Goal: Task Accomplishment & Management: Manage account settings

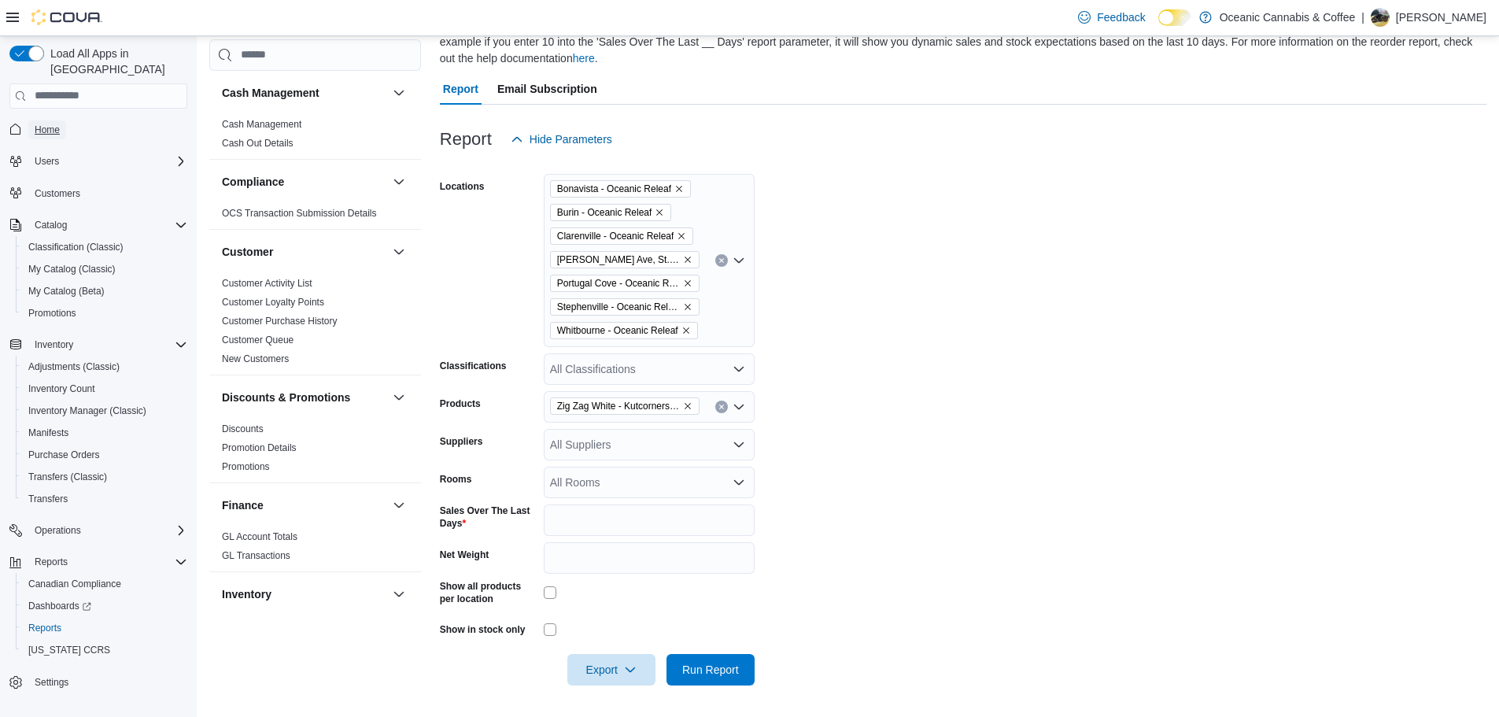
click at [45, 124] on span "Home" at bounding box center [47, 130] width 25 height 13
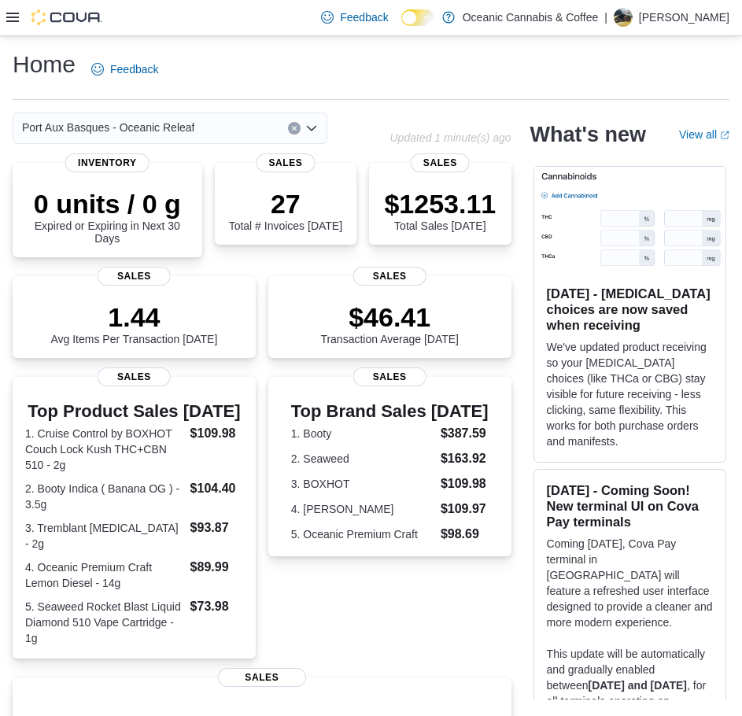
click at [1, 19] on div "Feedback Dark Mode Oceanic Cannabis & Coffee | Franki Webb" at bounding box center [371, 18] width 742 height 36
click at [11, 19] on icon at bounding box center [12, 17] width 13 height 13
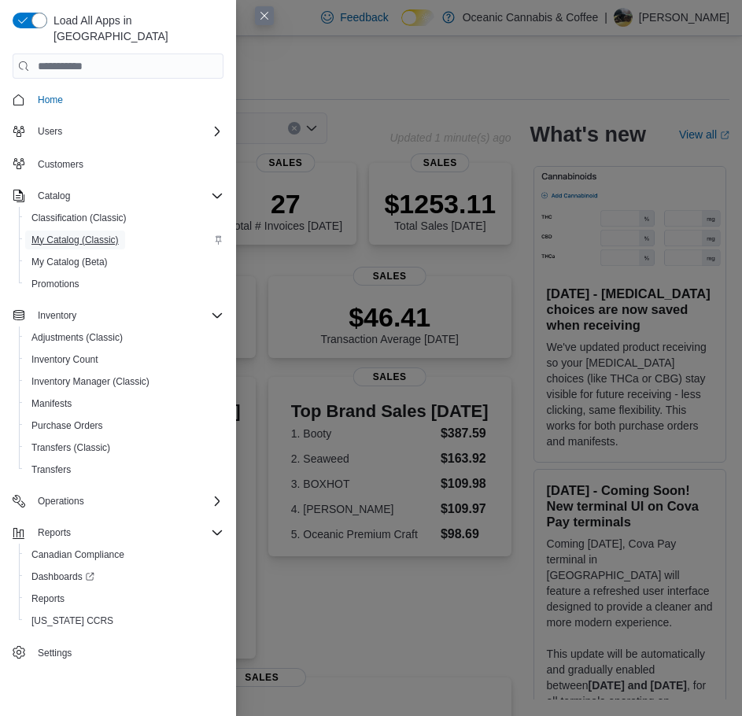
click at [94, 234] on span "My Catalog (Classic)" at bounding box center [74, 240] width 87 height 13
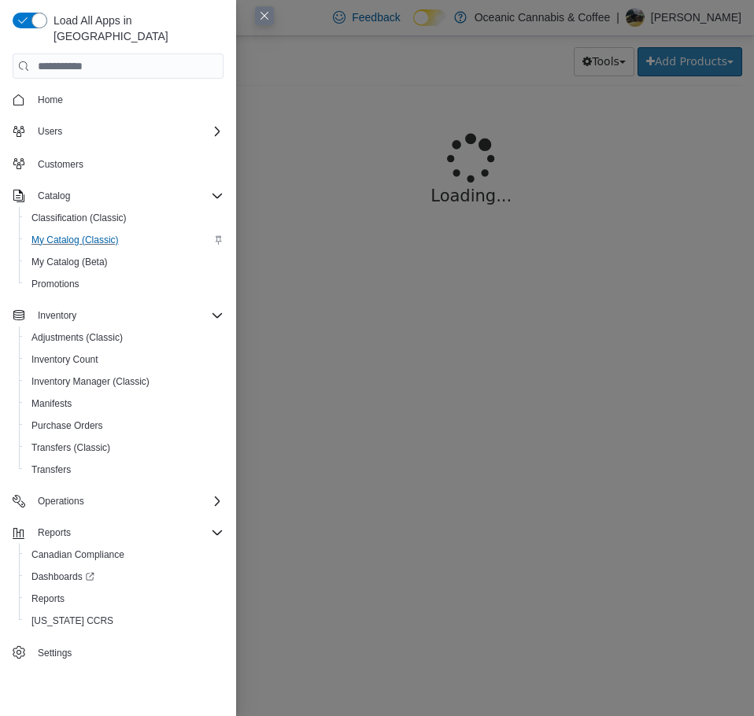
select select "**********"
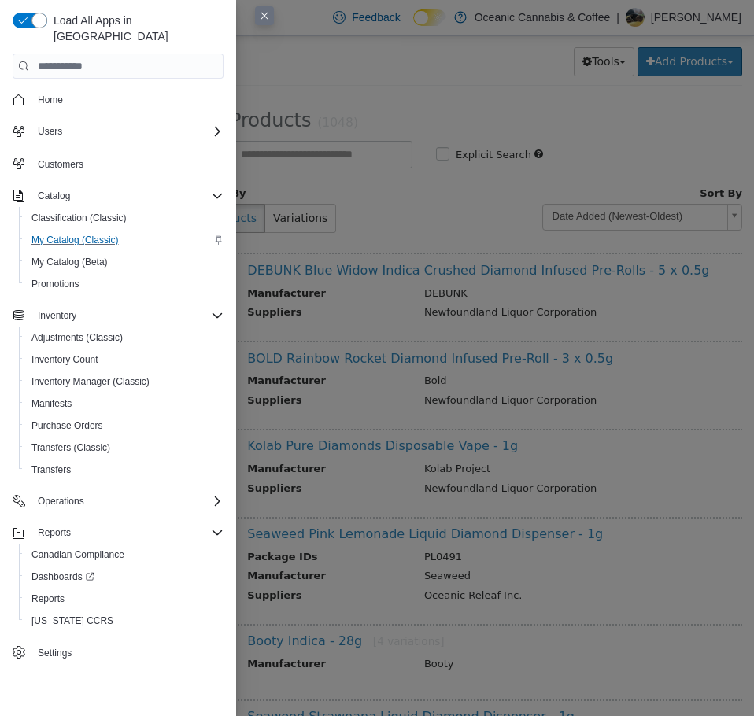
click at [269, 10] on button "Close this dialog" at bounding box center [264, 15] width 19 height 19
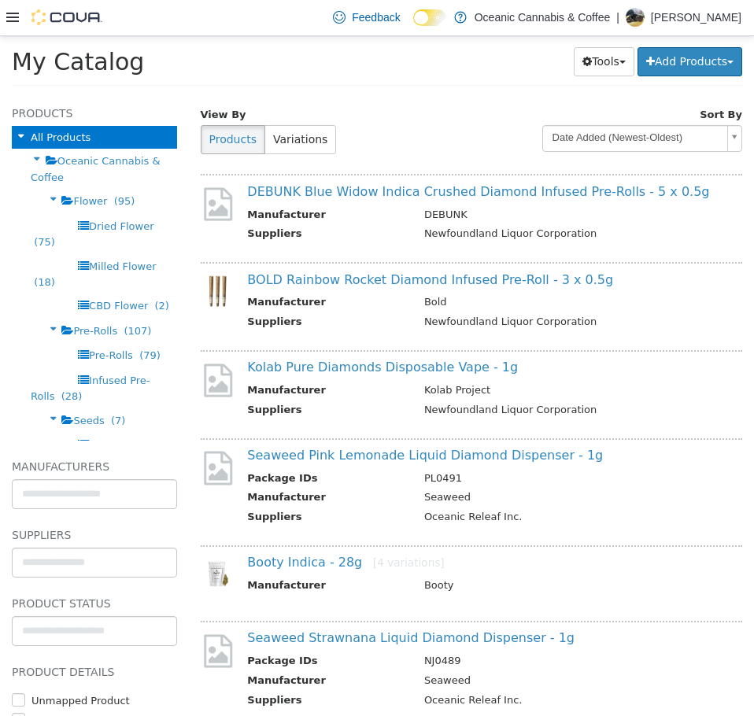
click at [2, 14] on div "Feedback Dark Mode Oceanic Cannabis & Coffee | Franki Webb" at bounding box center [377, 18] width 754 height 36
click at [8, 16] on icon at bounding box center [12, 17] width 13 height 13
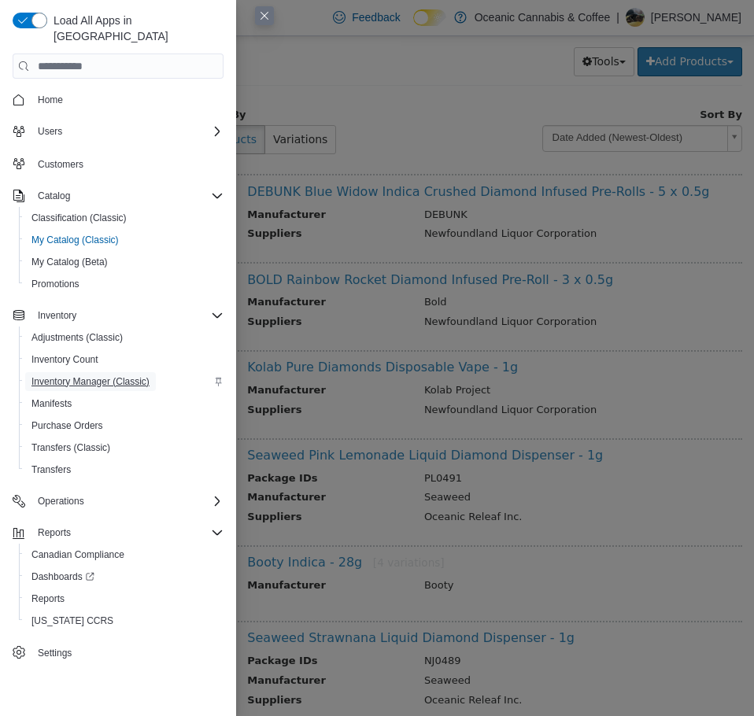
click at [124, 375] on span "Inventory Manager (Classic)" at bounding box center [90, 381] width 118 height 13
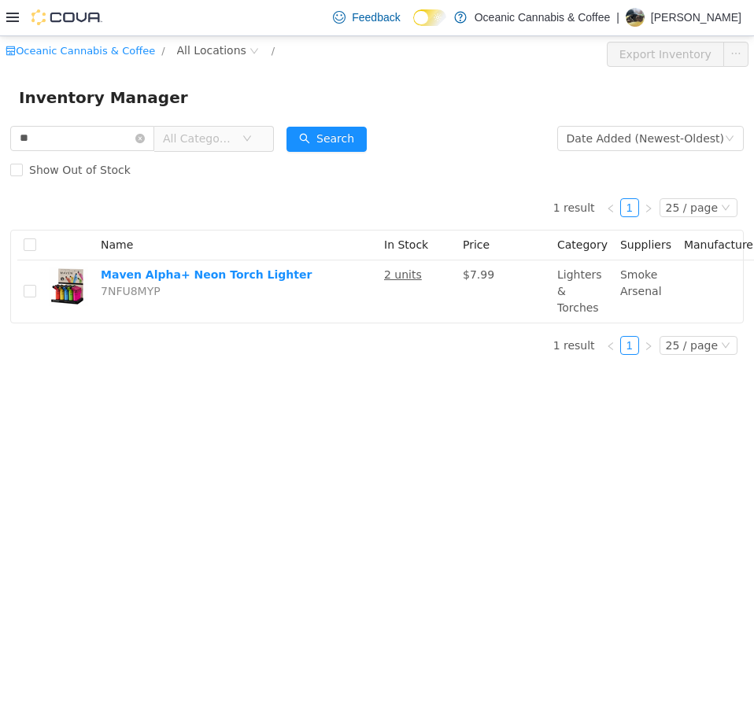
type input "*"
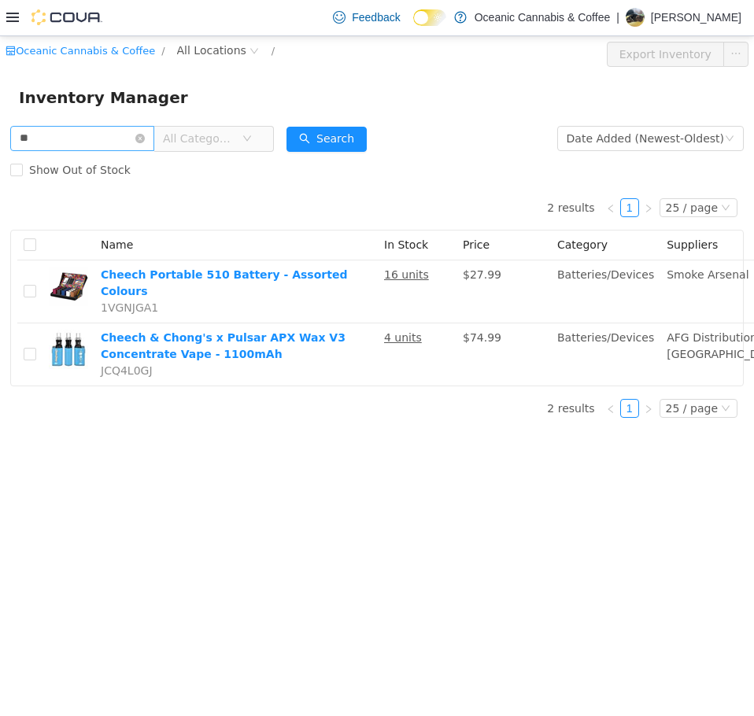
type input "*"
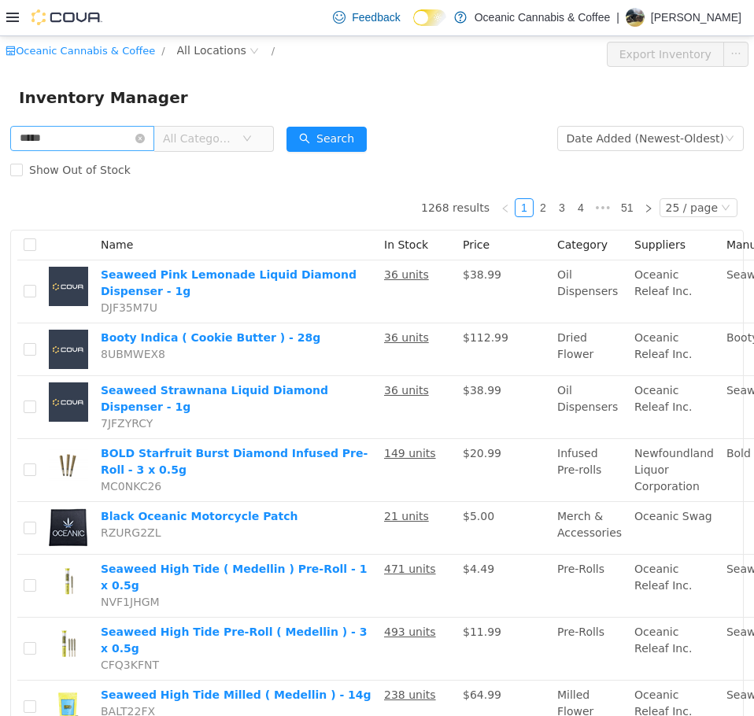
type input "*****"
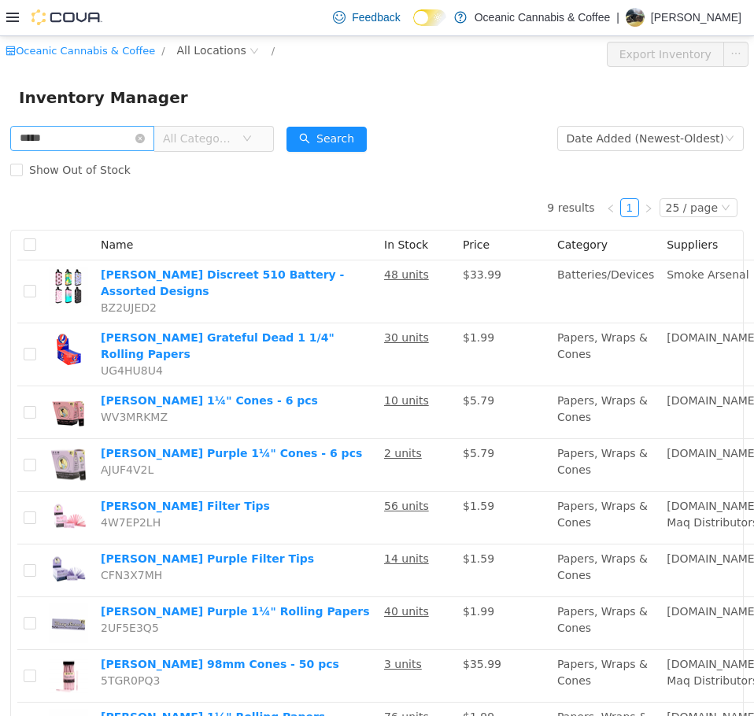
click at [153, 143] on input "*****" at bounding box center [82, 137] width 144 height 25
click at [145, 139] on icon "icon: close-circle" at bounding box center [139, 137] width 9 height 9
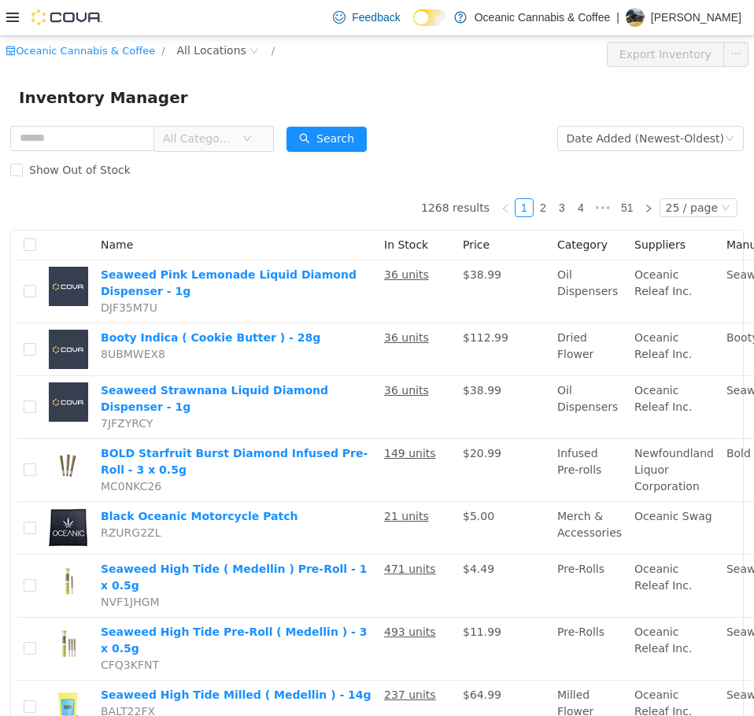
click at [10, 15] on icon at bounding box center [12, 17] width 13 height 13
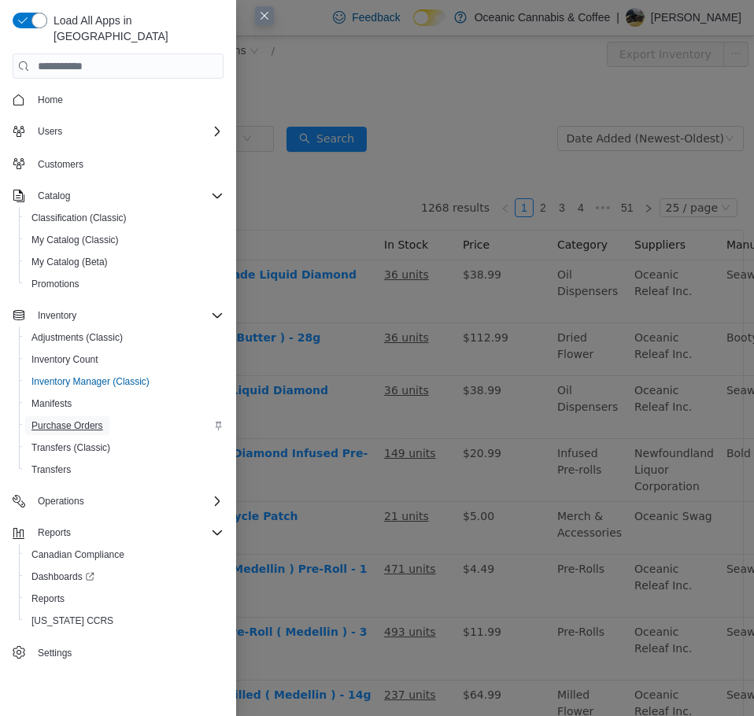
click at [94, 419] on span "Purchase Orders" at bounding box center [67, 425] width 72 height 13
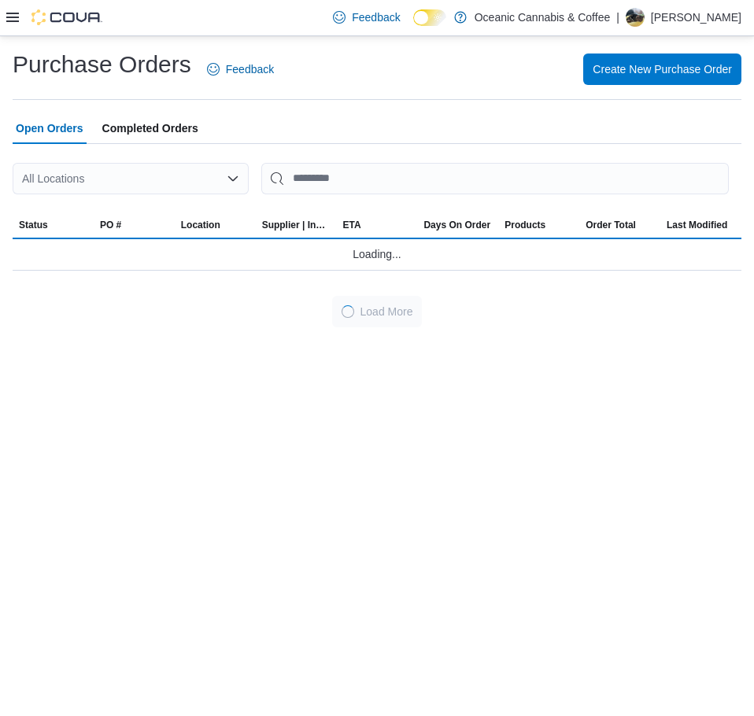
click at [184, 168] on div "All Locations" at bounding box center [131, 178] width 236 height 31
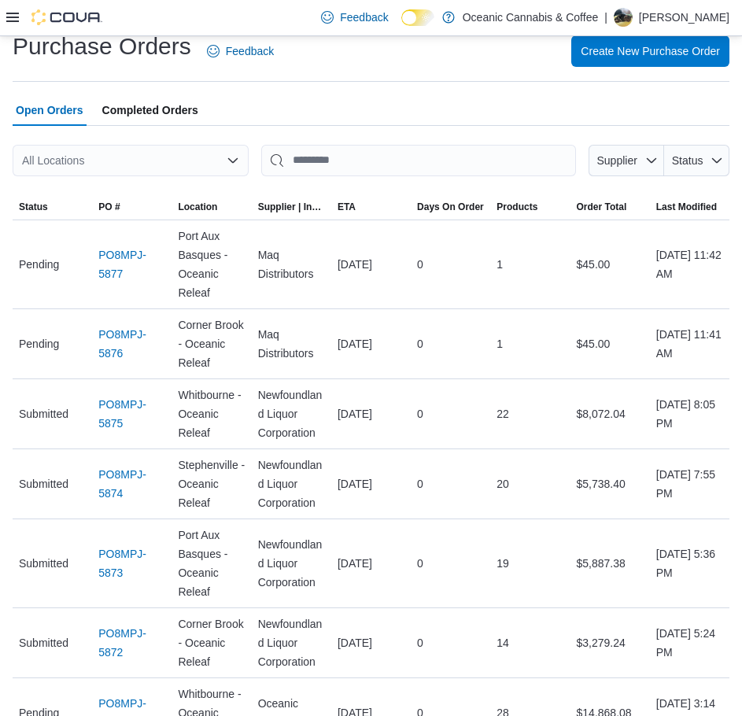
scroll to position [79, 0]
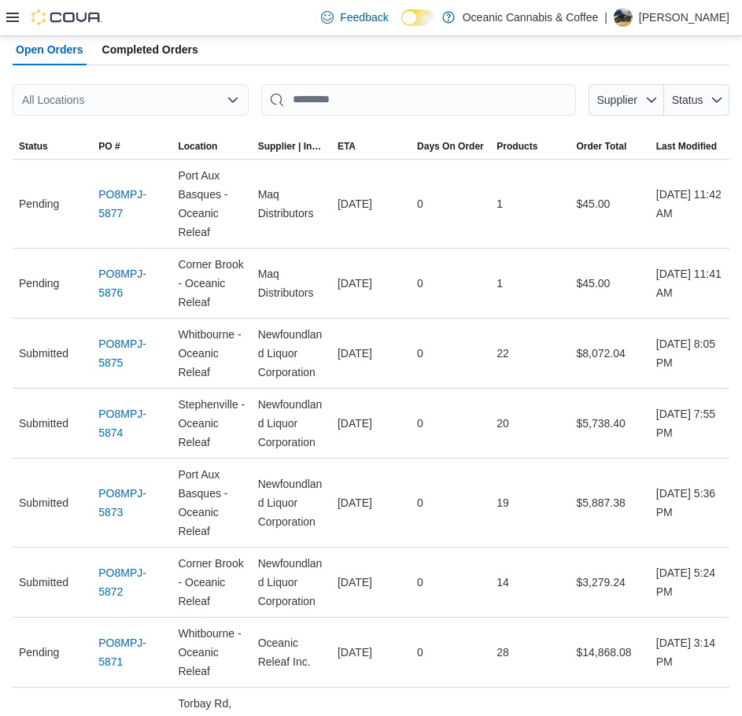
click at [185, 102] on div "All Locations" at bounding box center [131, 99] width 236 height 31
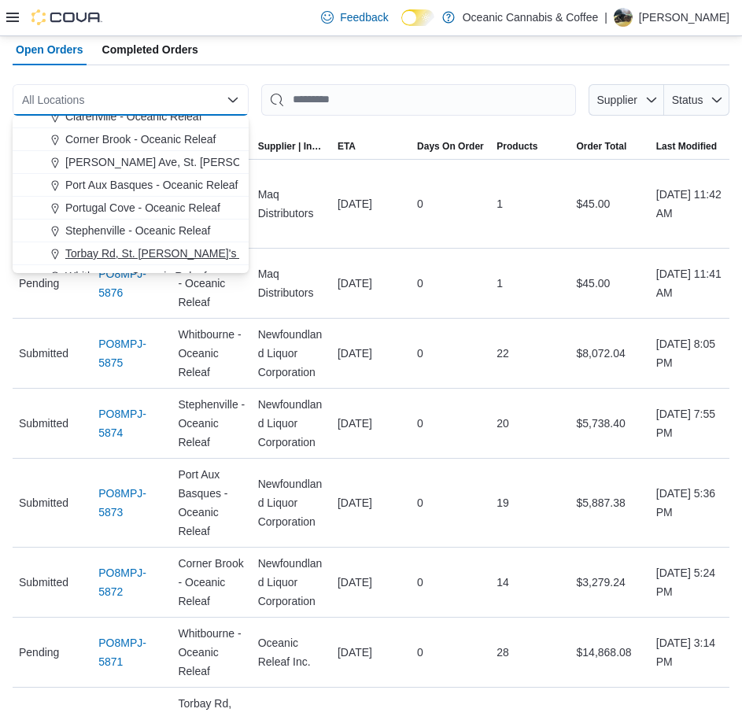
click at [157, 253] on span "Torbay Rd, St. [PERSON_NAME]'s - Oceanic Releaf" at bounding box center [193, 254] width 257 height 16
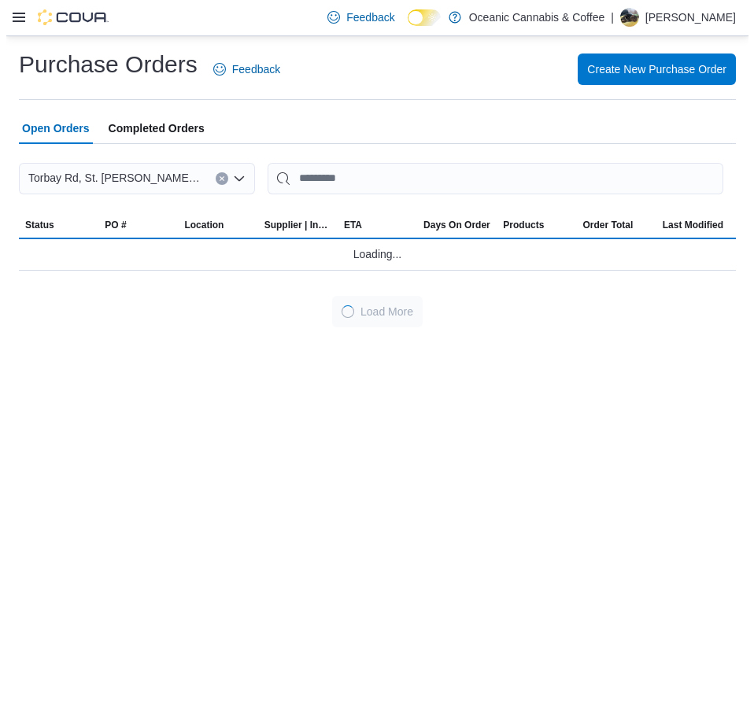
scroll to position [0, 0]
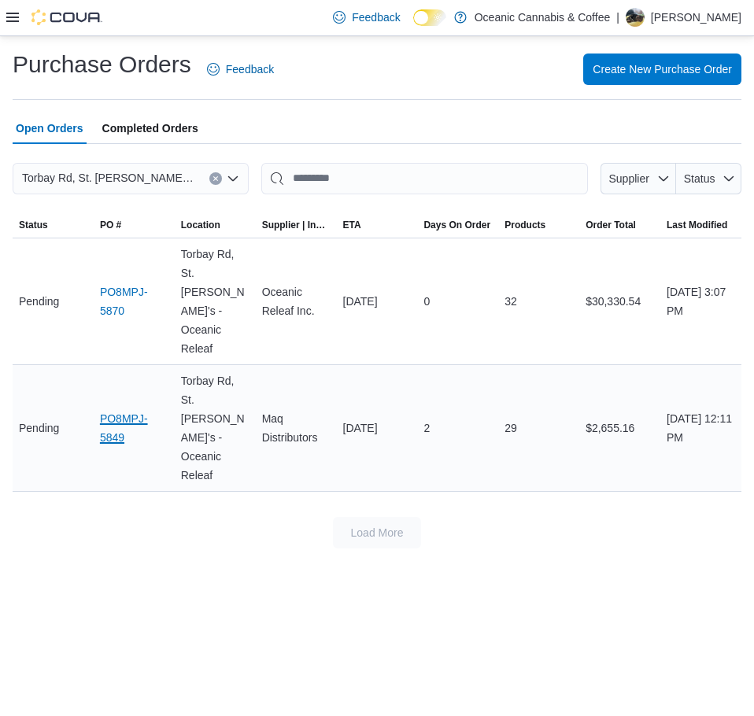
click at [127, 409] on link "PO8MPJ-5849" at bounding box center [134, 428] width 68 height 38
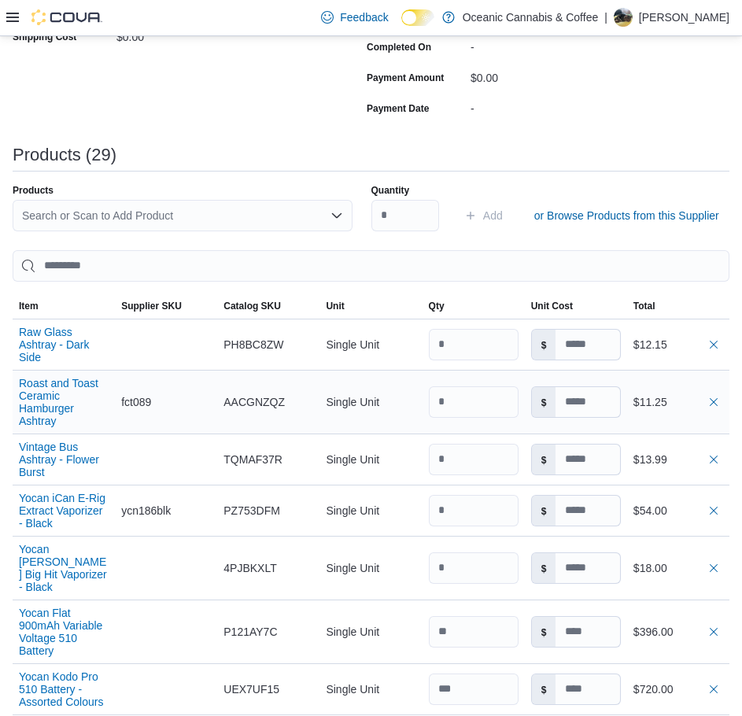
scroll to position [393, 0]
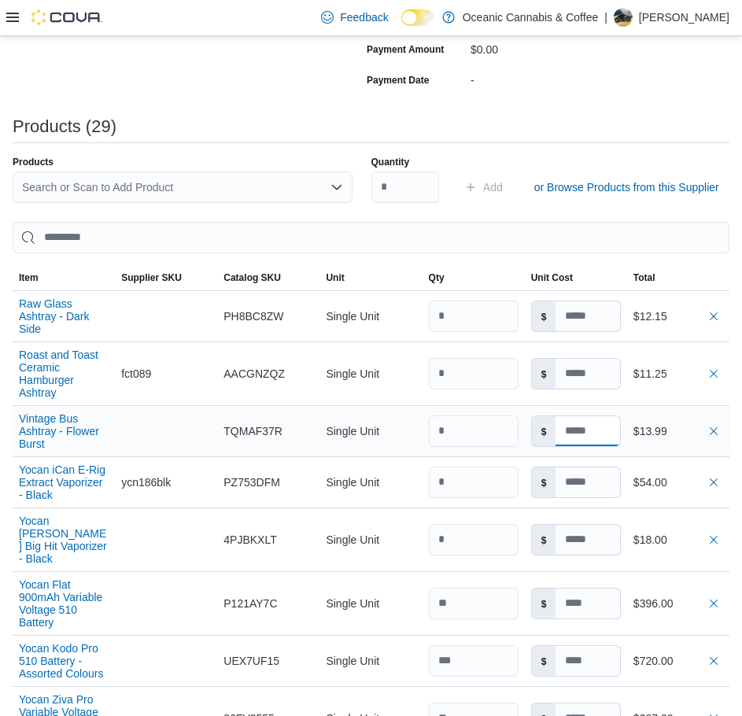
click at [615, 438] on input at bounding box center [588, 431] width 64 height 30
click at [619, 427] on input at bounding box center [588, 431] width 64 height 30
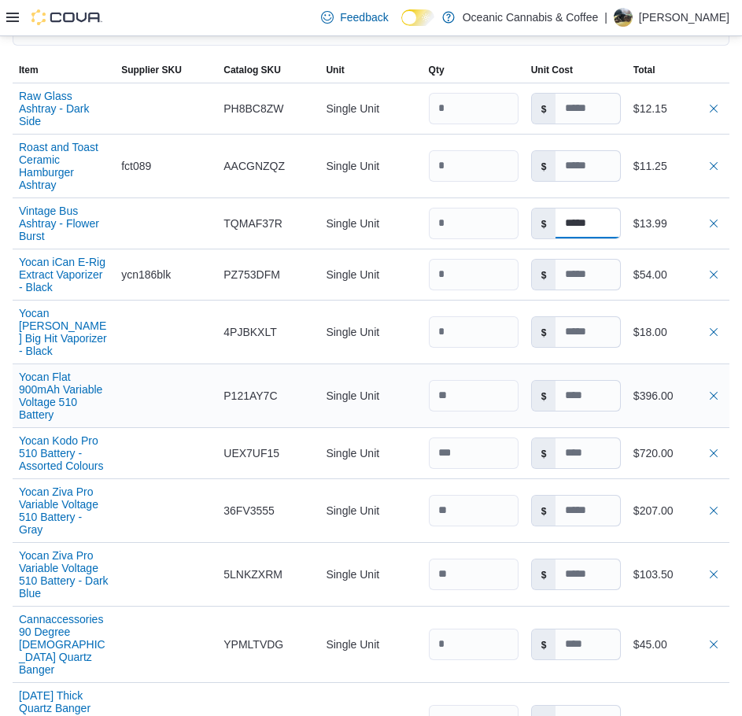
scroll to position [630, 0]
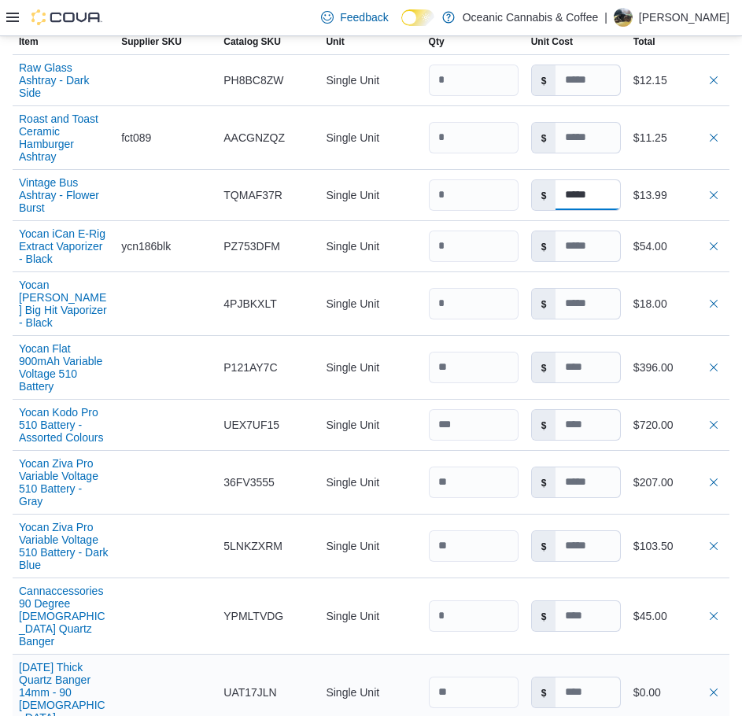
type input "*****"
click at [609, 678] on input at bounding box center [588, 693] width 64 height 30
type input "****"
click at [687, 677] on div "$0.00" at bounding box center [678, 692] width 102 height 31
type input "*****"
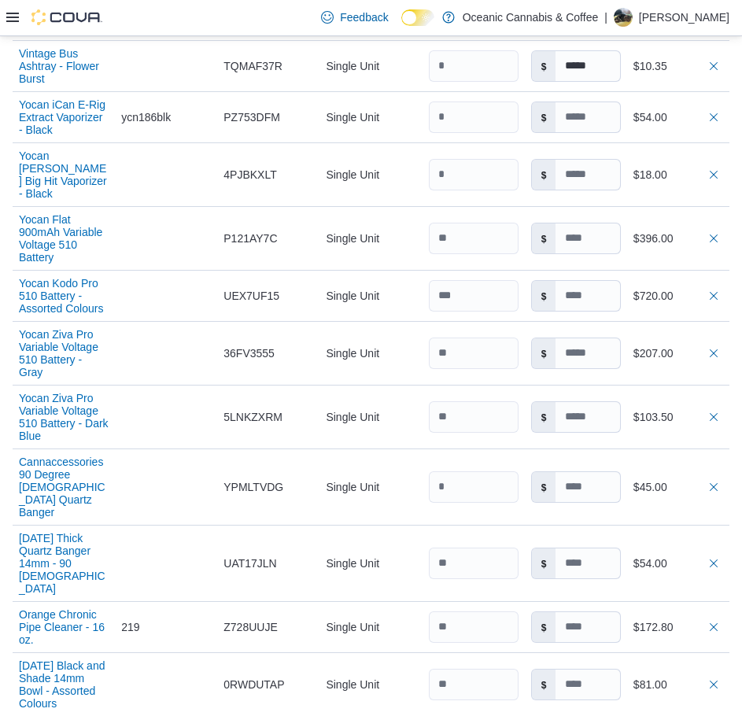
scroll to position [787, 0]
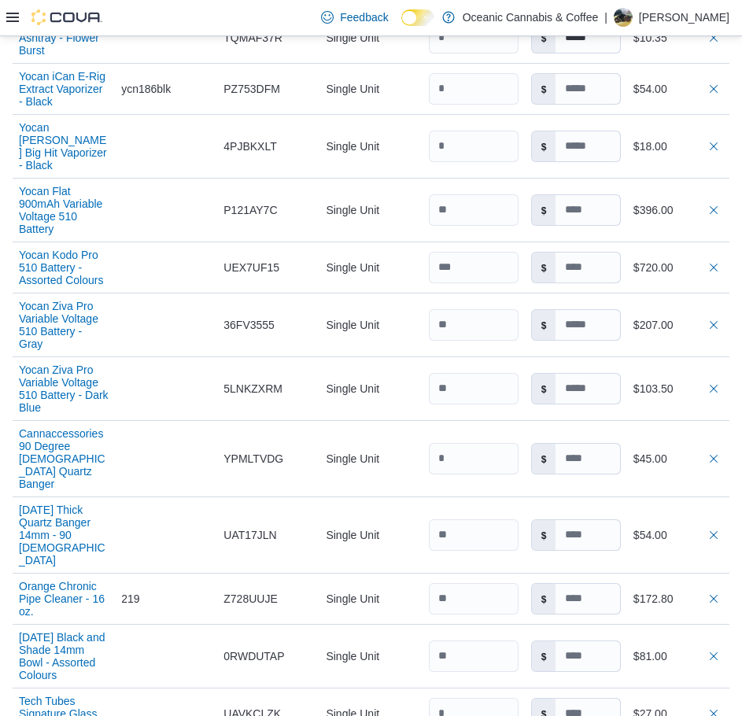
type input "****"
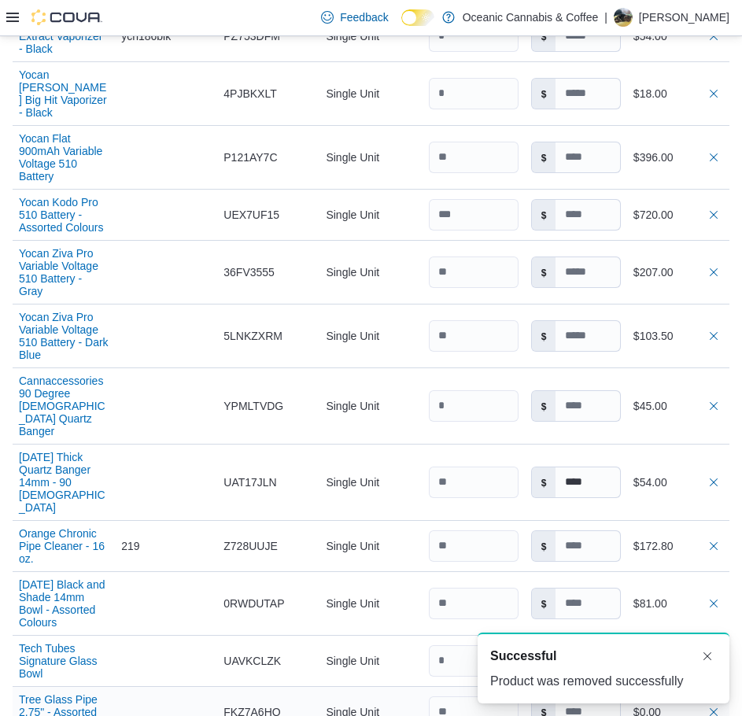
scroll to position [866, 0]
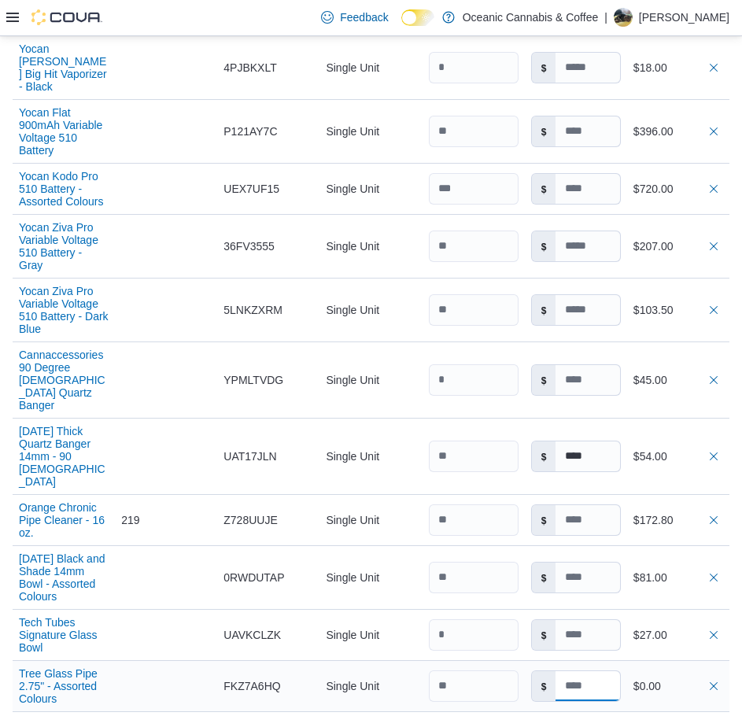
click at [608, 671] on input at bounding box center [588, 686] width 64 height 30
type input "****"
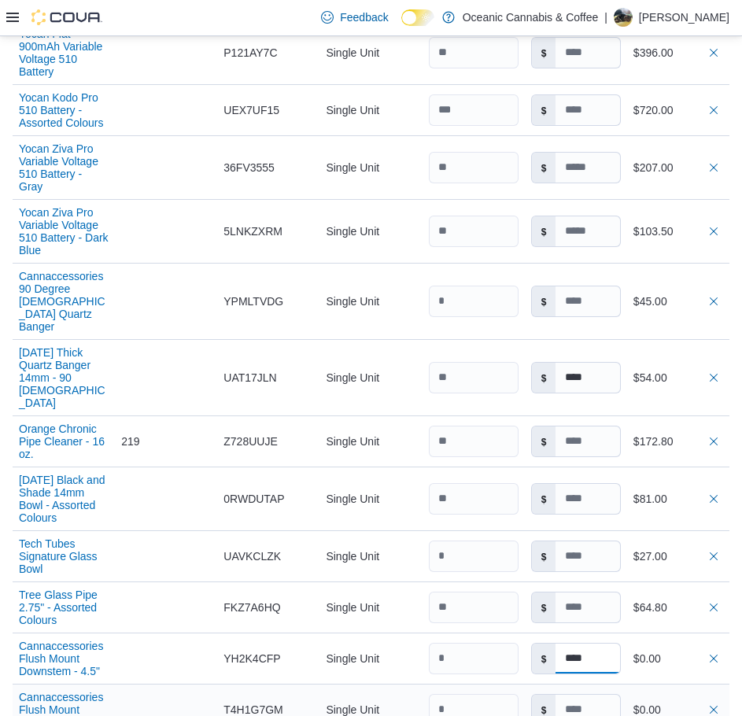
type input "****"
click at [608, 695] on input at bounding box center [588, 710] width 64 height 30
type input "****"
click at [678, 700] on div "$0.00" at bounding box center [678, 709] width 90 height 19
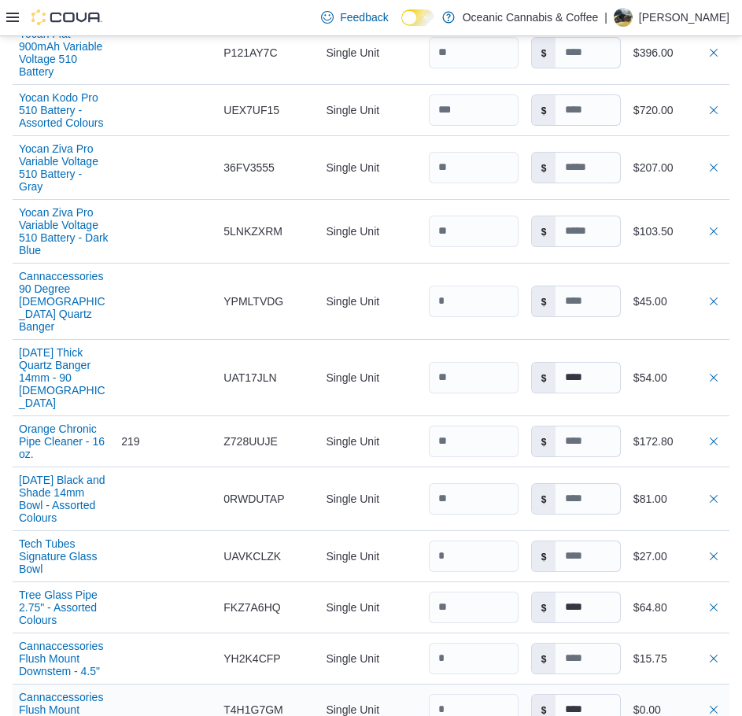
type input "****"
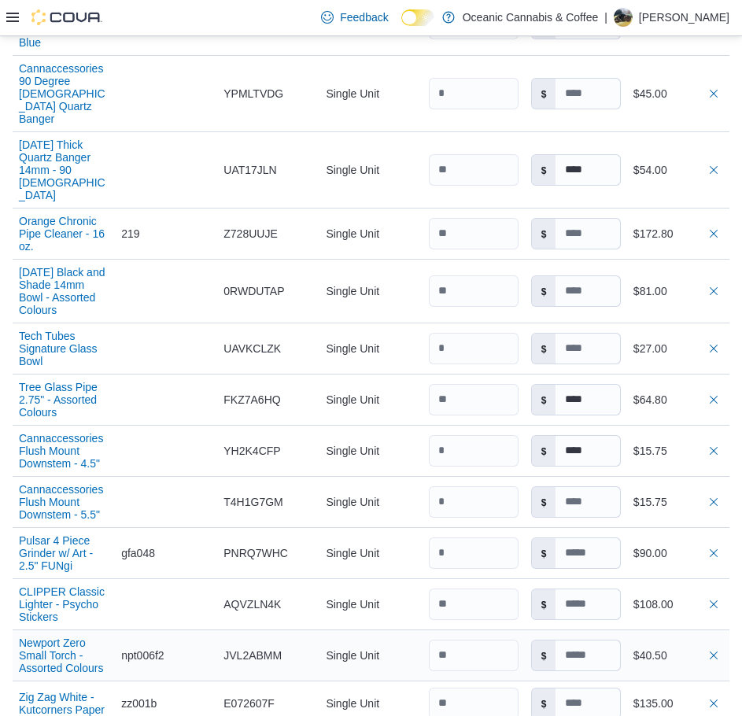
scroll to position [1180, 0]
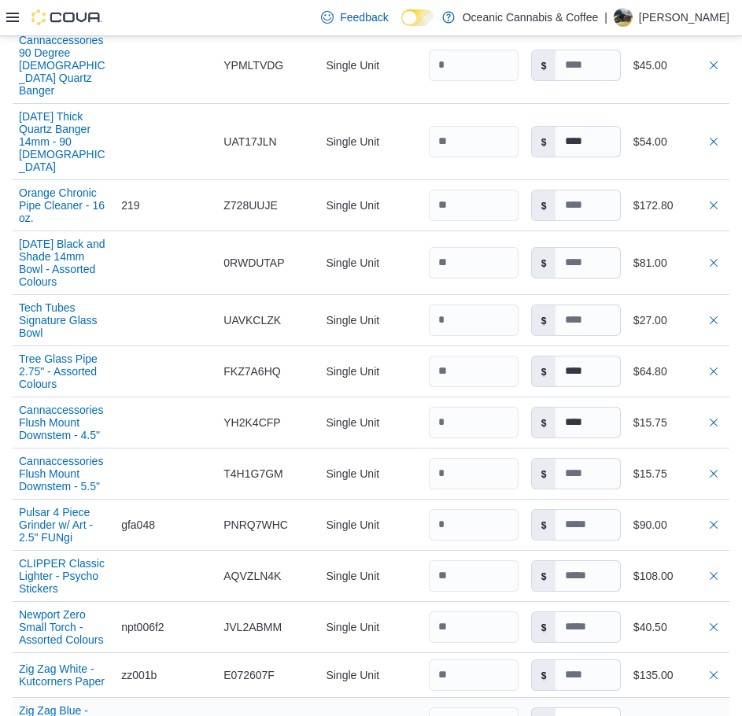
click at [619, 708] on input at bounding box center [588, 723] width 64 height 30
type input "***"
click at [704, 707] on div "$124.74" at bounding box center [678, 722] width 102 height 31
type input "****"
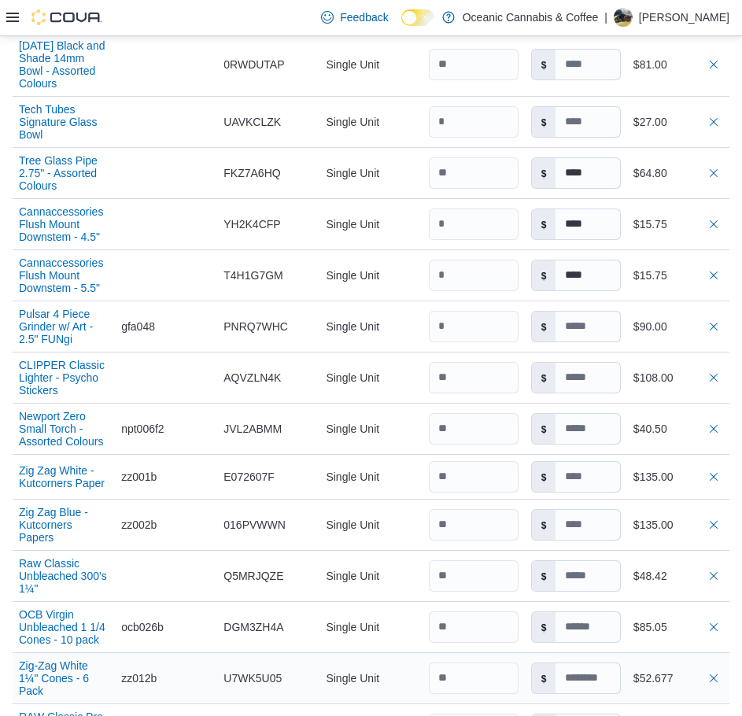
scroll to position [1416, 0]
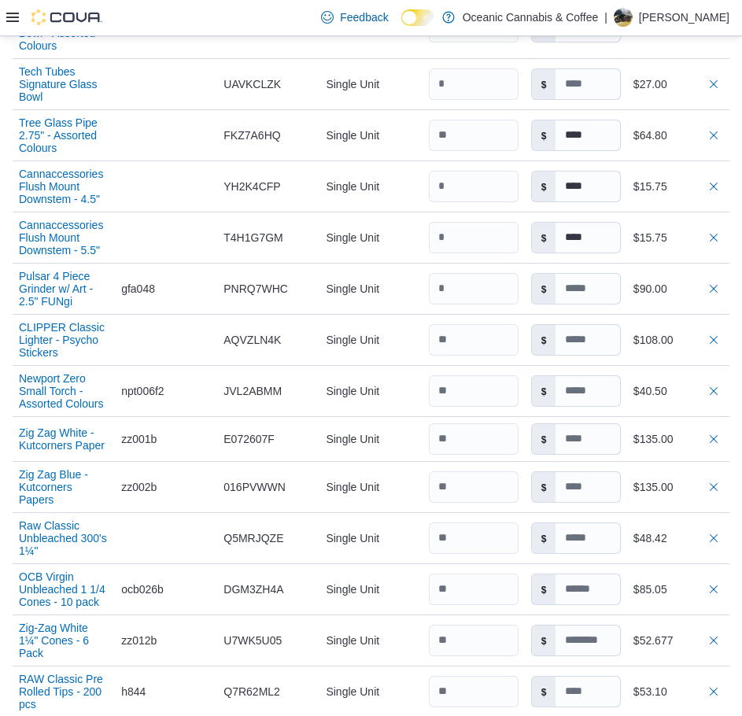
type input "***"
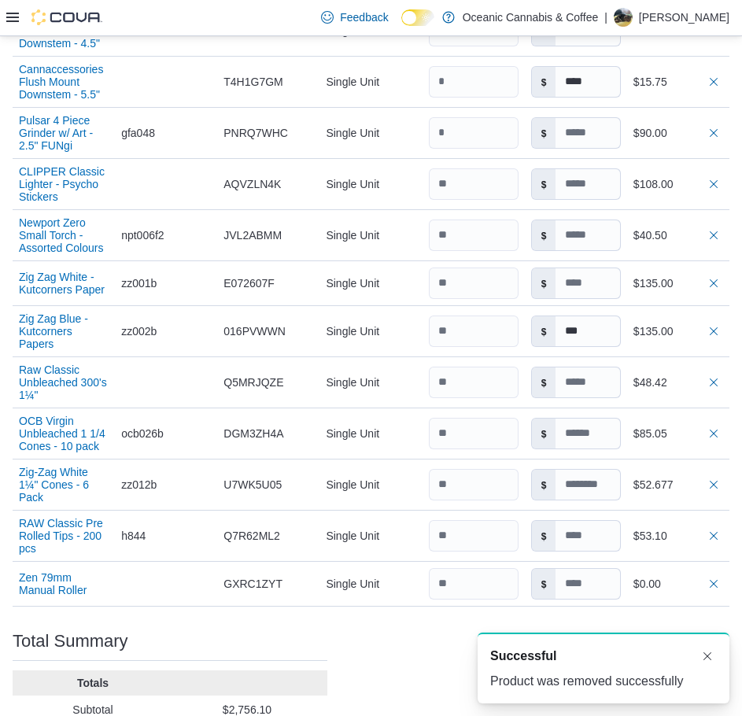
scroll to position [1574, 0]
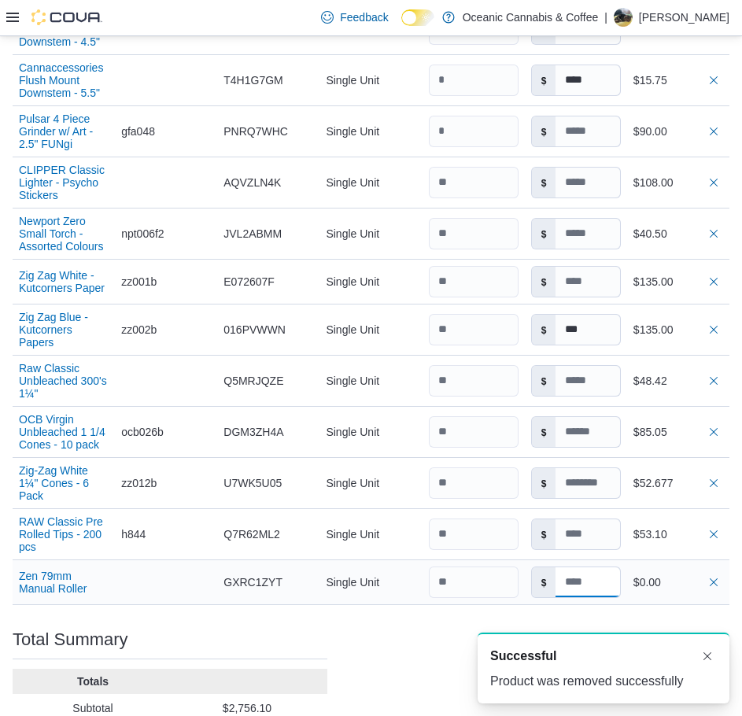
click at [609, 567] on input at bounding box center [588, 582] width 64 height 30
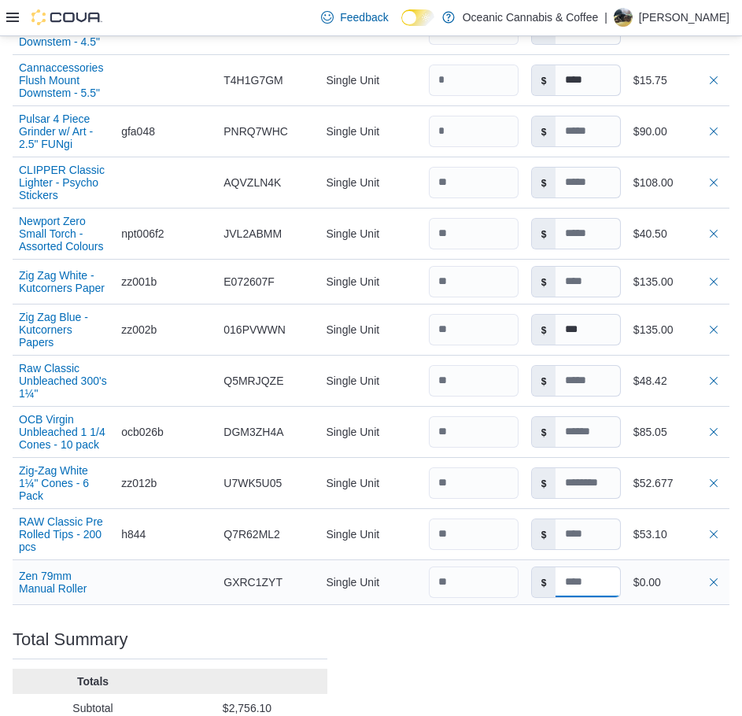
click at [609, 567] on input at bounding box center [588, 582] width 64 height 30
type input "*****"
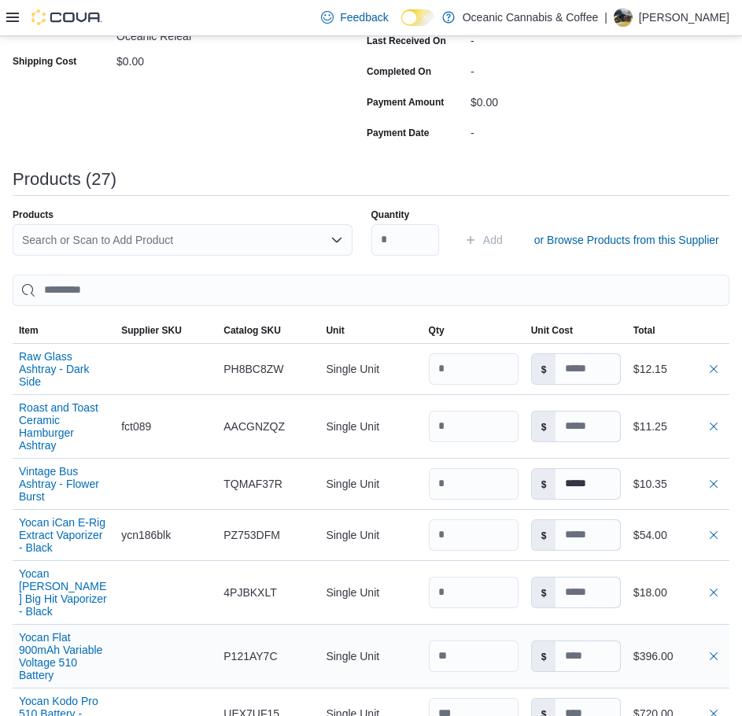
scroll to position [0, 0]
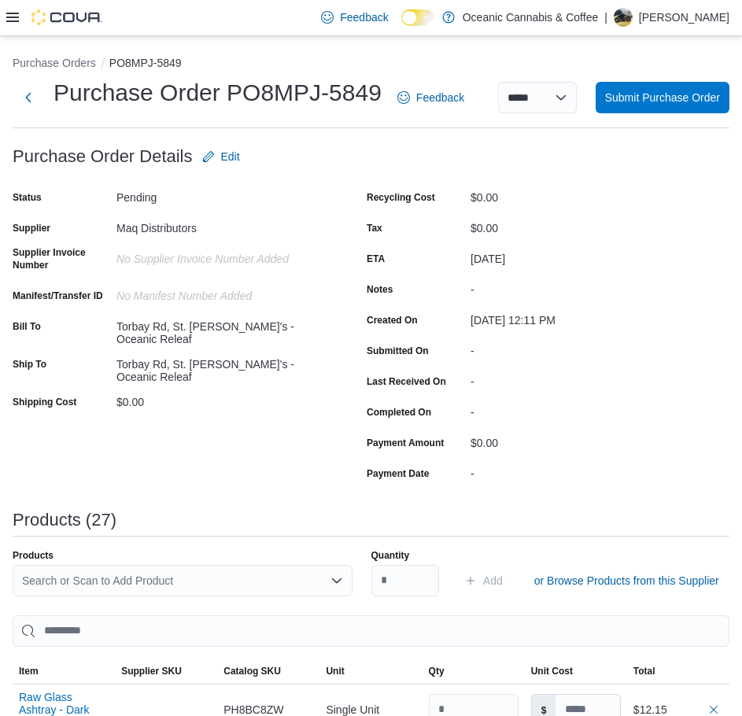
click at [197, 579] on div "Search or Scan to Add Product" at bounding box center [183, 580] width 340 height 31
type input "******"
click at [115, 543] on button "London Butane 167g" at bounding box center [185, 552] width 345 height 23
type input "**"
click at [503, 578] on span "Add" at bounding box center [493, 581] width 20 height 16
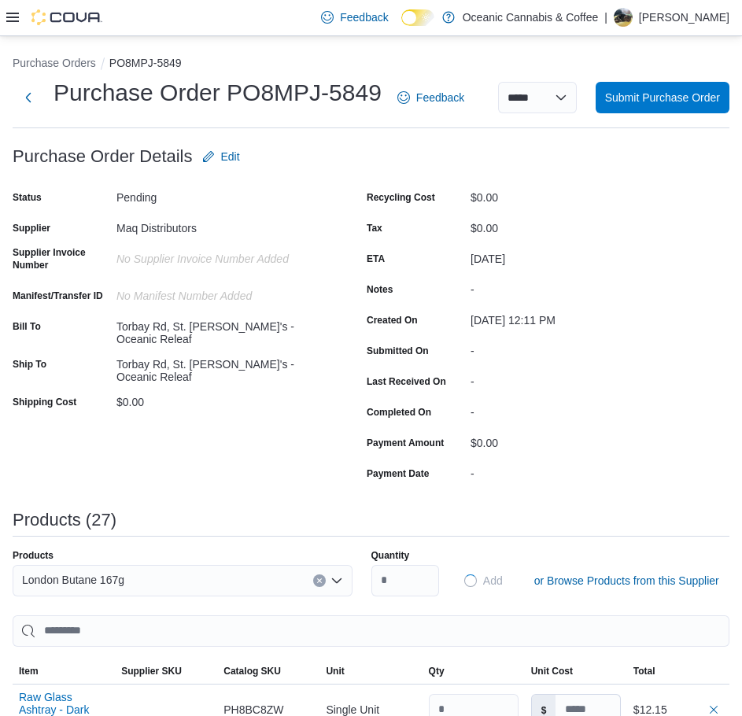
type input "*****"
click at [176, 590] on div "Search or Scan to Add Product" at bounding box center [183, 580] width 340 height 31
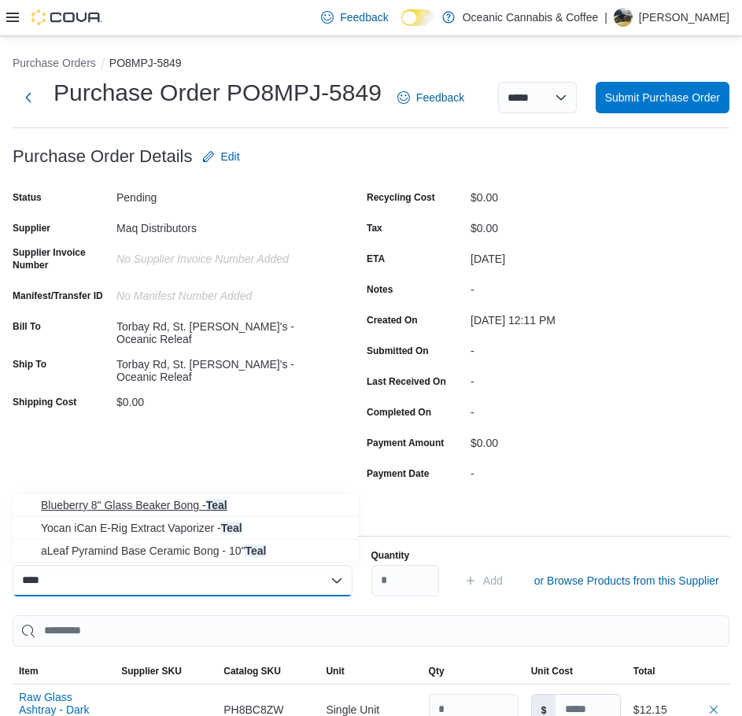
type input "****"
click at [197, 497] on span "Blueberry 8" Glass Beaker Bong - Teal" at bounding box center [195, 505] width 308 height 16
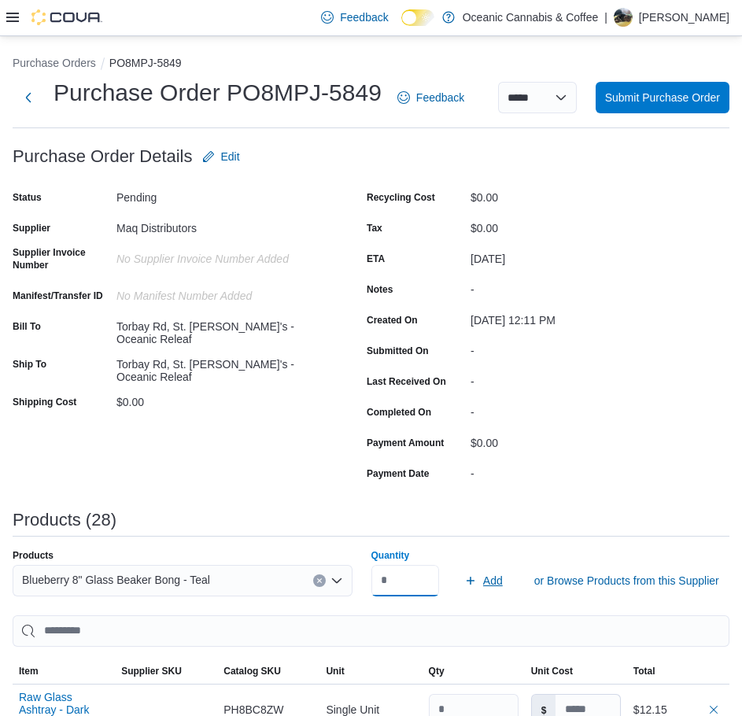
type input "*"
click at [488, 583] on span "Add" at bounding box center [483, 580] width 39 height 31
click at [225, 157] on span "Edit" at bounding box center [230, 157] width 19 height 16
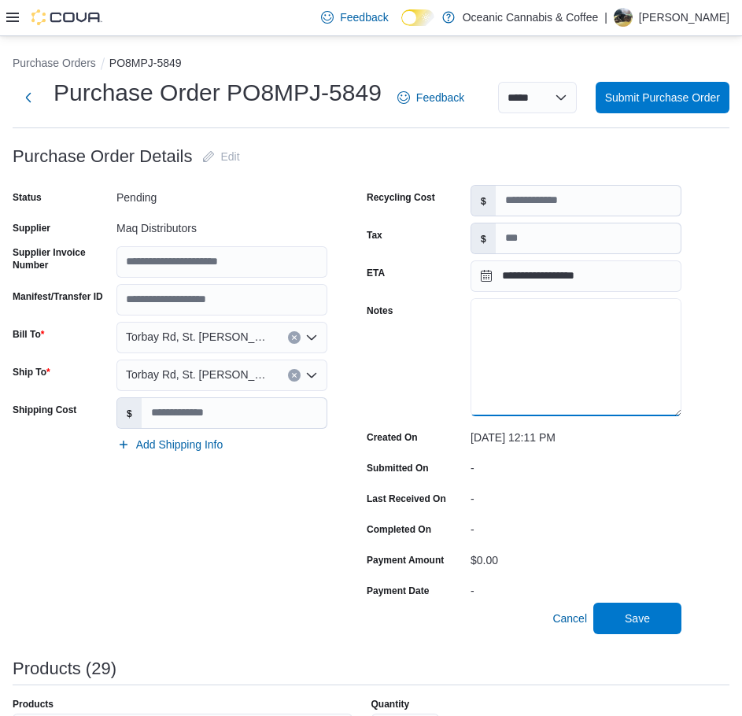
click at [598, 371] on textarea "Notes" at bounding box center [576, 357] width 211 height 118
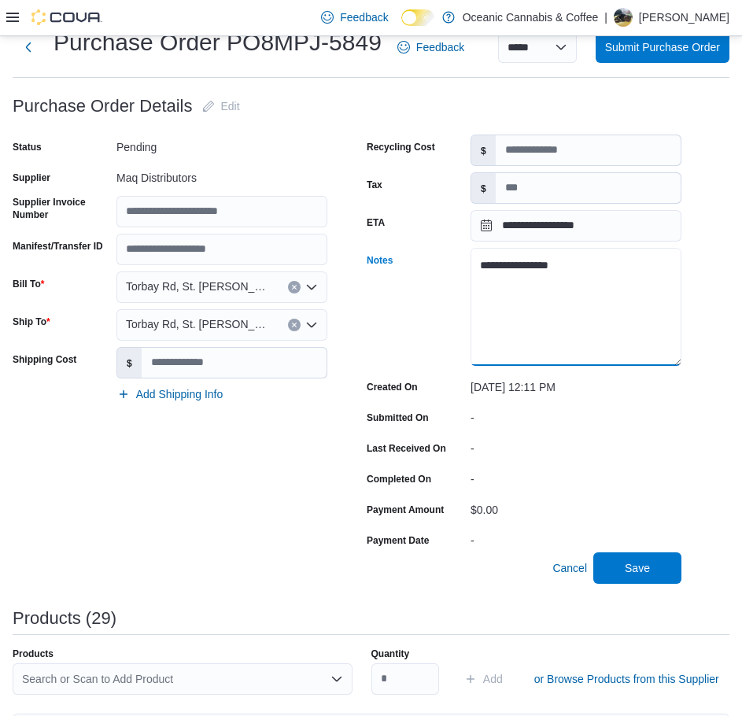
scroll to position [79, 0]
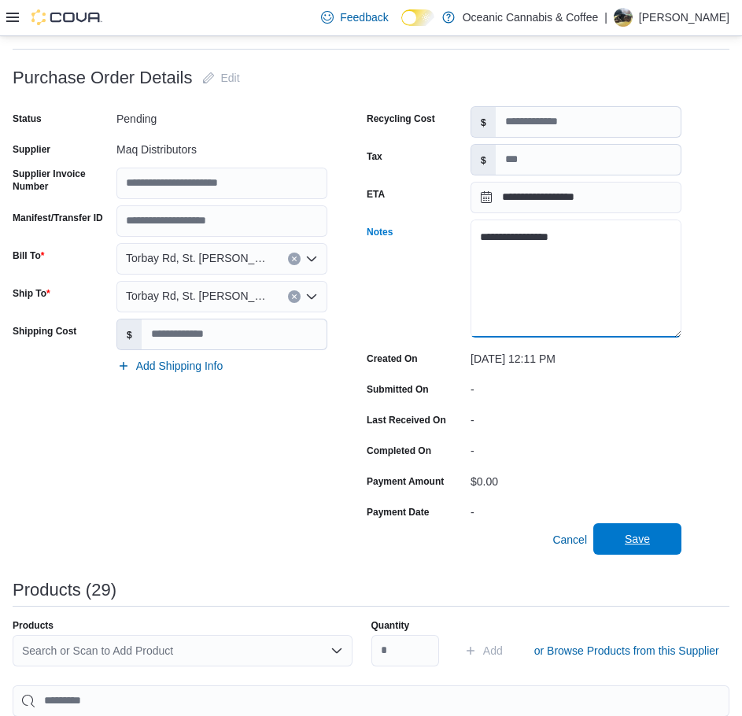
type textarea "**********"
click at [667, 541] on span "Save" at bounding box center [637, 538] width 69 height 31
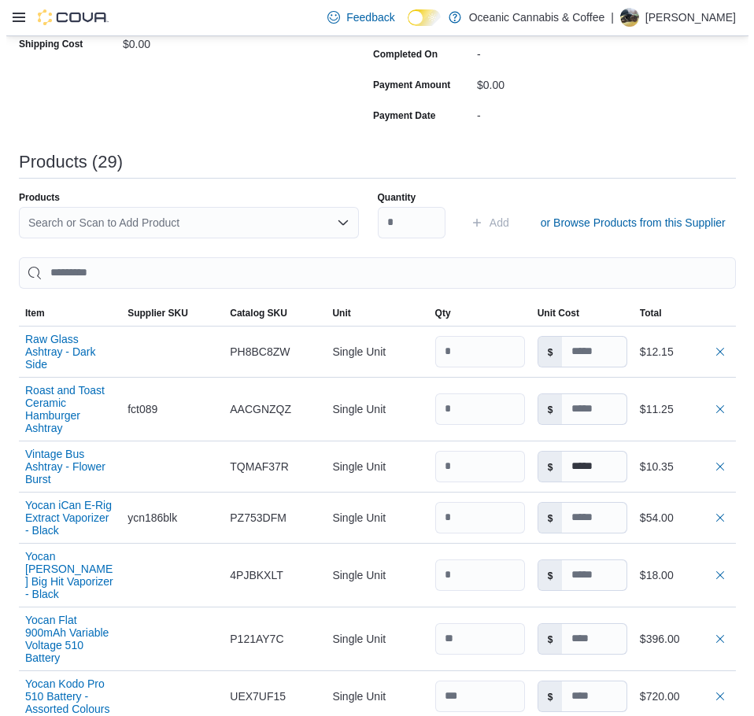
scroll to position [0, 0]
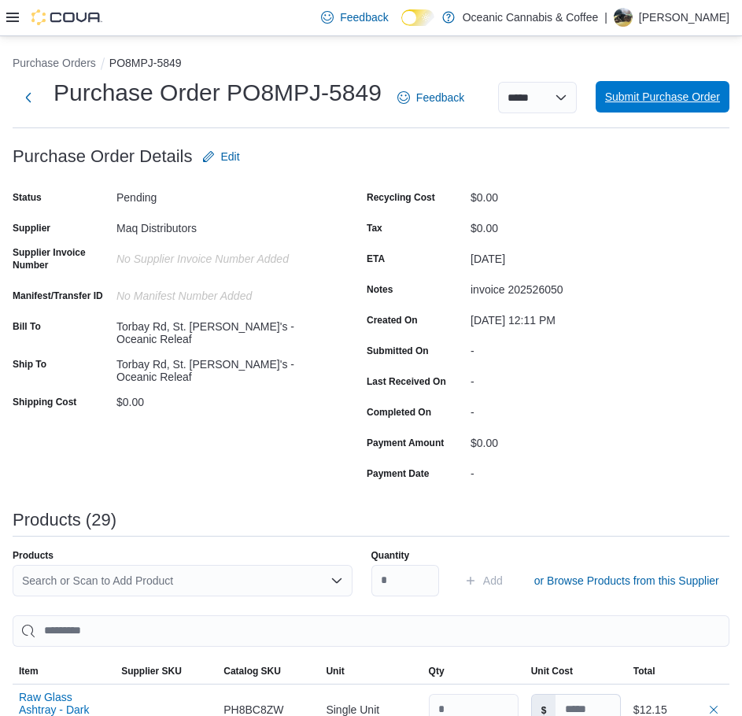
drag, startPoint x: 664, startPoint y: 90, endPoint x: 675, endPoint y: 73, distance: 20.5
click at [664, 86] on span "Submit Purchase Order" at bounding box center [662, 96] width 115 height 31
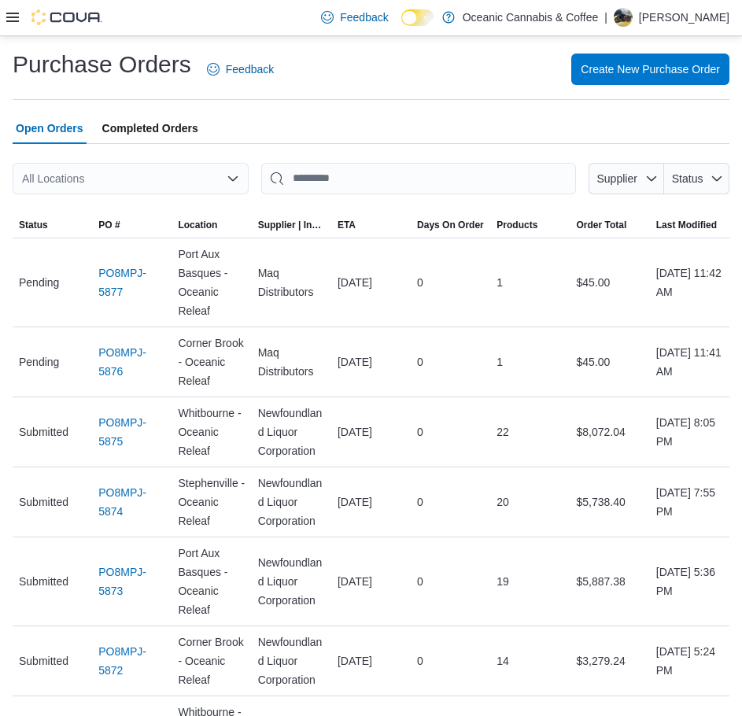
click at [9, 13] on icon at bounding box center [12, 17] width 13 height 9
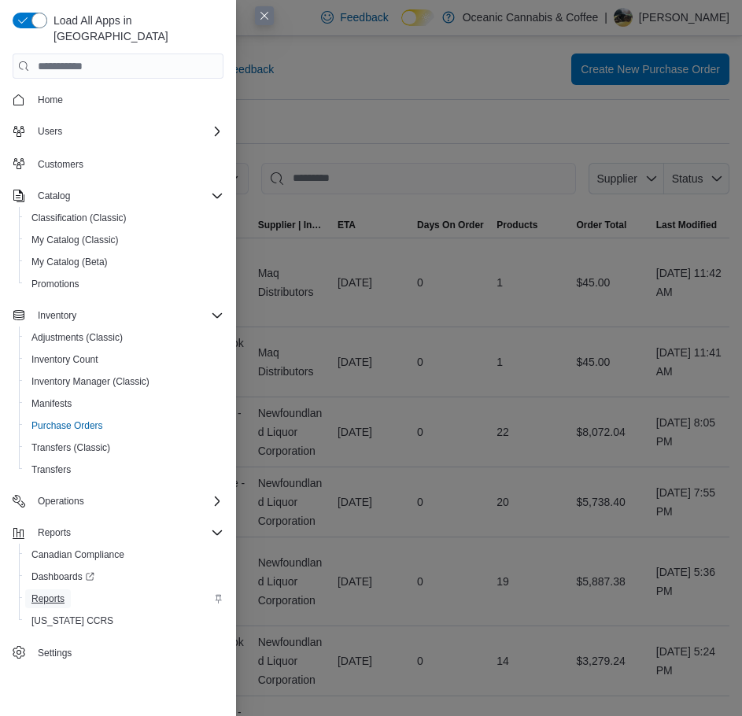
click at [55, 589] on span "Reports" at bounding box center [47, 598] width 33 height 19
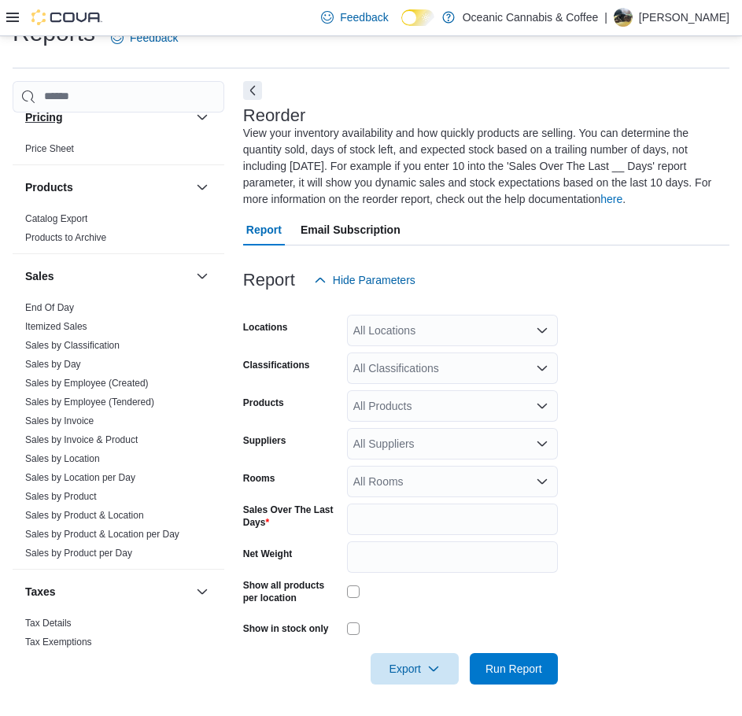
scroll to position [980, 0]
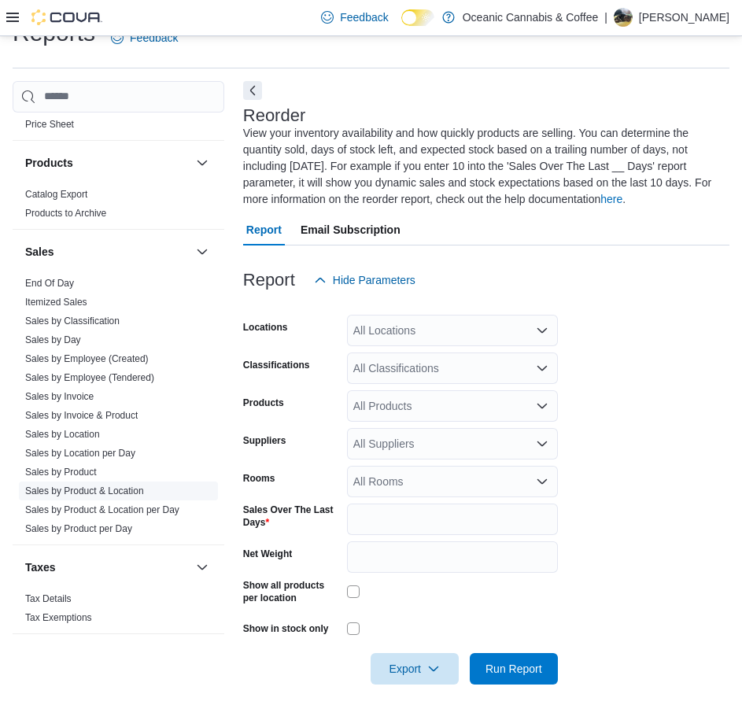
click at [141, 492] on link "Sales by Product & Location" at bounding box center [84, 491] width 119 height 11
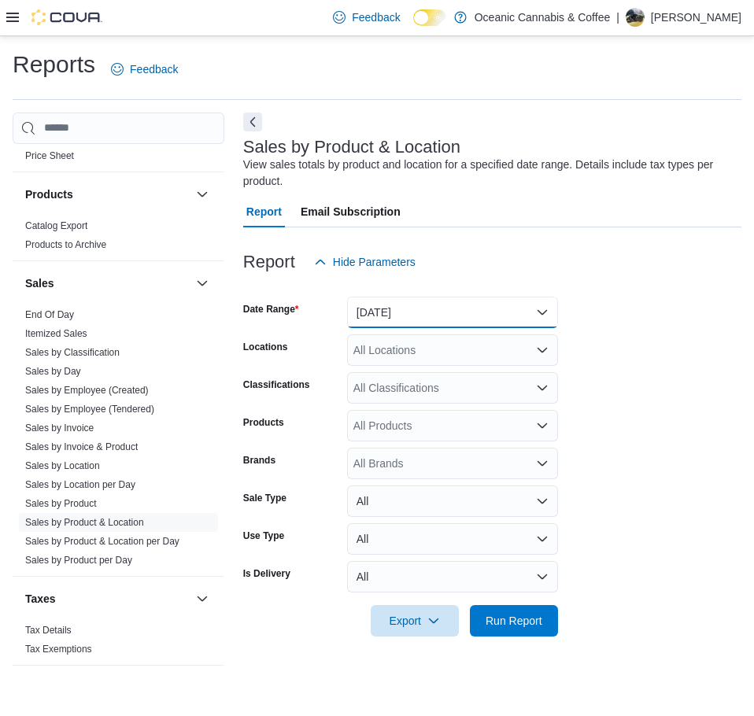
click at [452, 319] on button "[DATE]" at bounding box center [452, 312] width 211 height 31
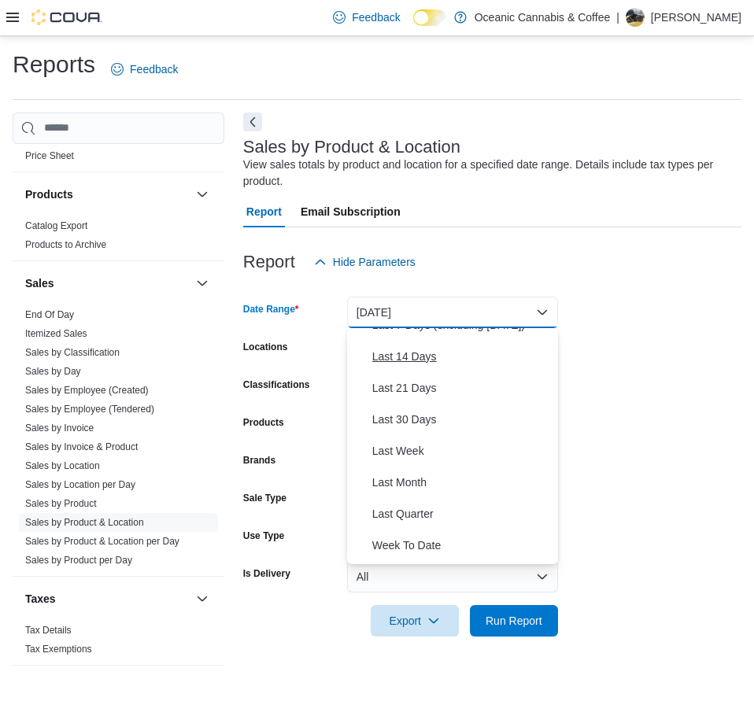
scroll to position [236, 0]
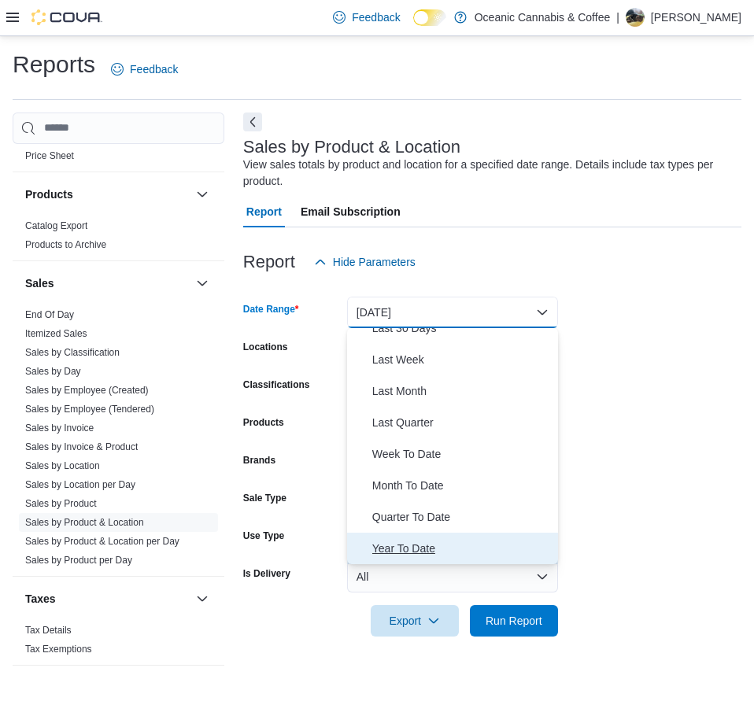
click at [452, 545] on span "Year To Date" at bounding box center [461, 548] width 179 height 19
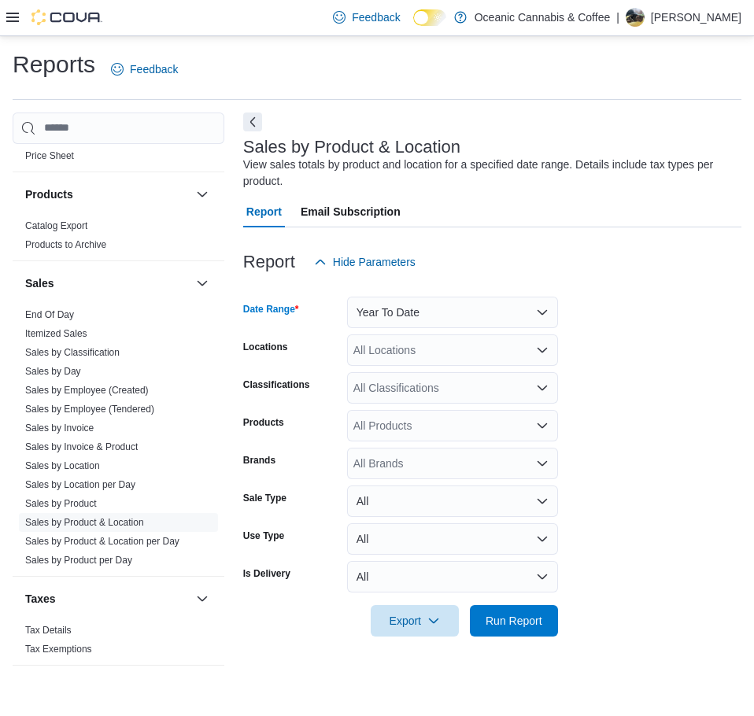
click at [493, 388] on div "All Classifications" at bounding box center [452, 387] width 211 height 31
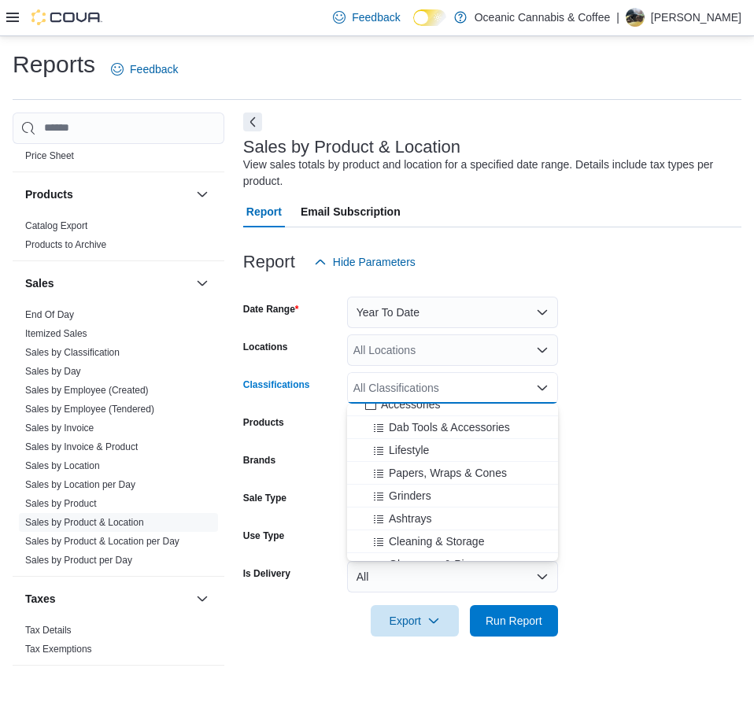
scroll to position [787, 0]
click at [417, 408] on span "Accessories" at bounding box center [410, 404] width 59 height 16
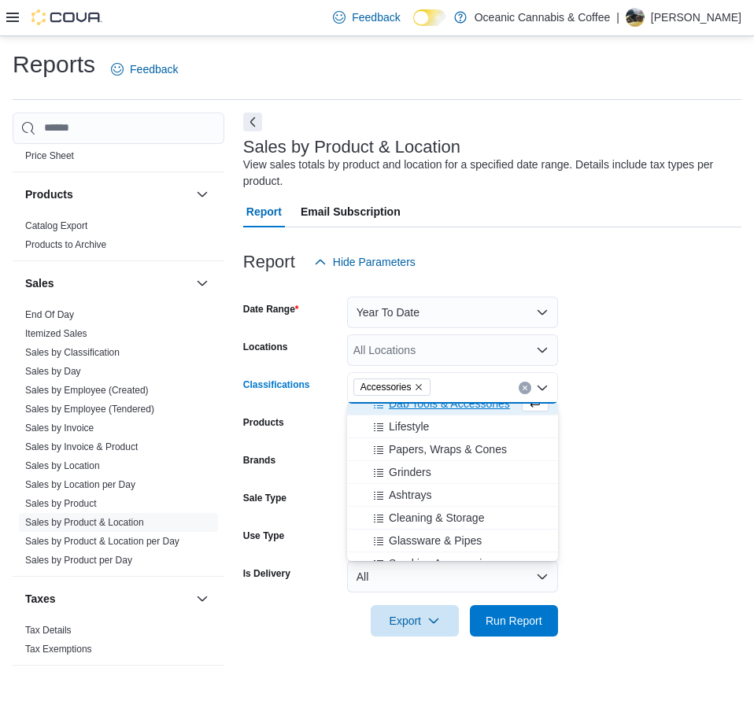
scroll to position [776, 0]
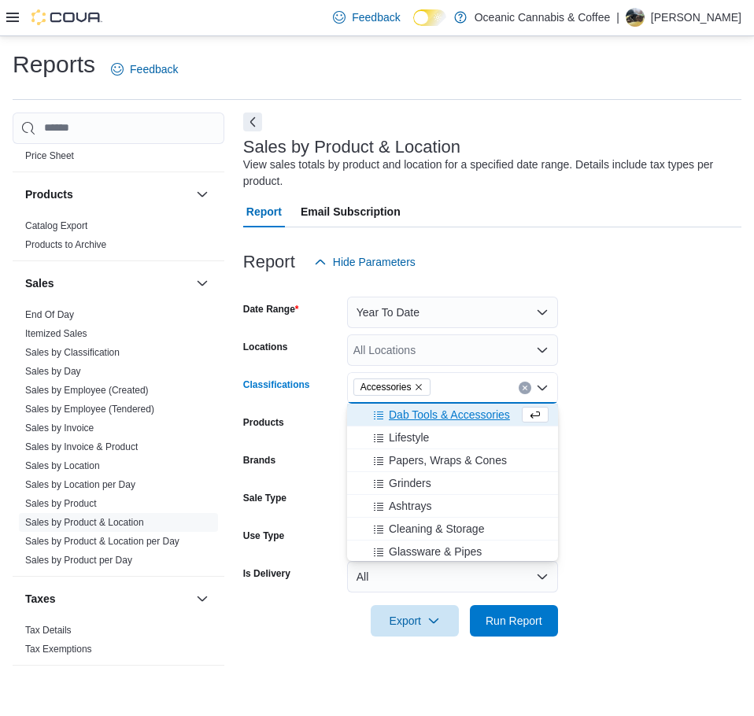
click at [643, 306] on form "Date Range Year To Date Locations All Locations Classifications Accessories Com…" at bounding box center [492, 457] width 498 height 359
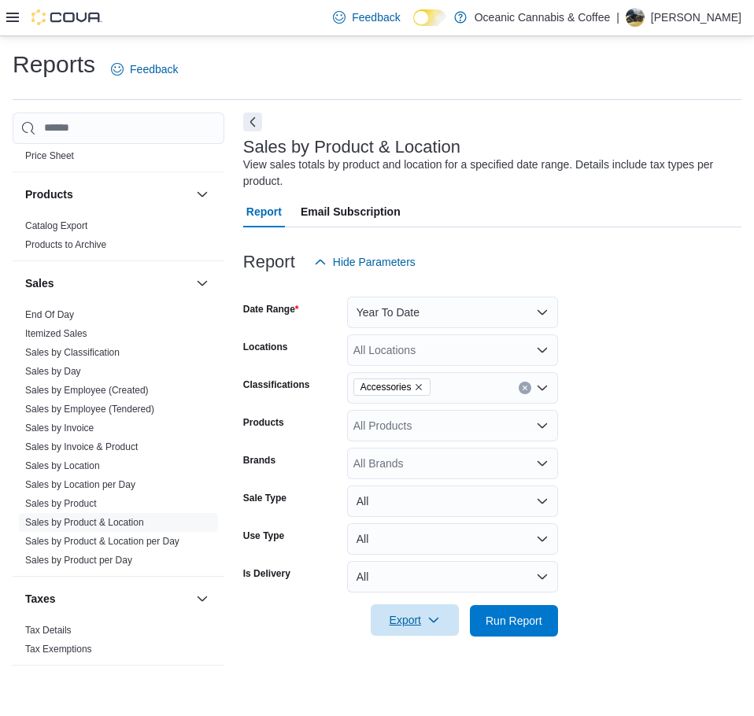
click at [430, 613] on span "Export" at bounding box center [414, 619] width 69 height 31
click at [437, 526] on span "Export to Excel" at bounding box center [417, 526] width 71 height 13
click at [121, 499] on span "Sales by Product" at bounding box center [118, 503] width 199 height 19
drag, startPoint x: 75, startPoint y: 501, endPoint x: 206, endPoint y: 495, distance: 131.6
click at [75, 501] on link "Sales by Product" at bounding box center [61, 503] width 72 height 11
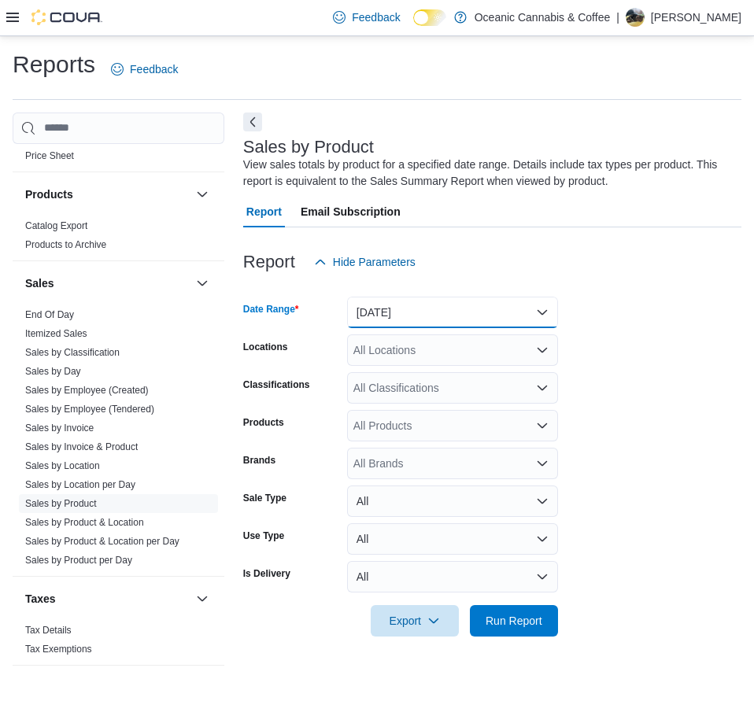
click at [453, 304] on button "[DATE]" at bounding box center [452, 312] width 211 height 31
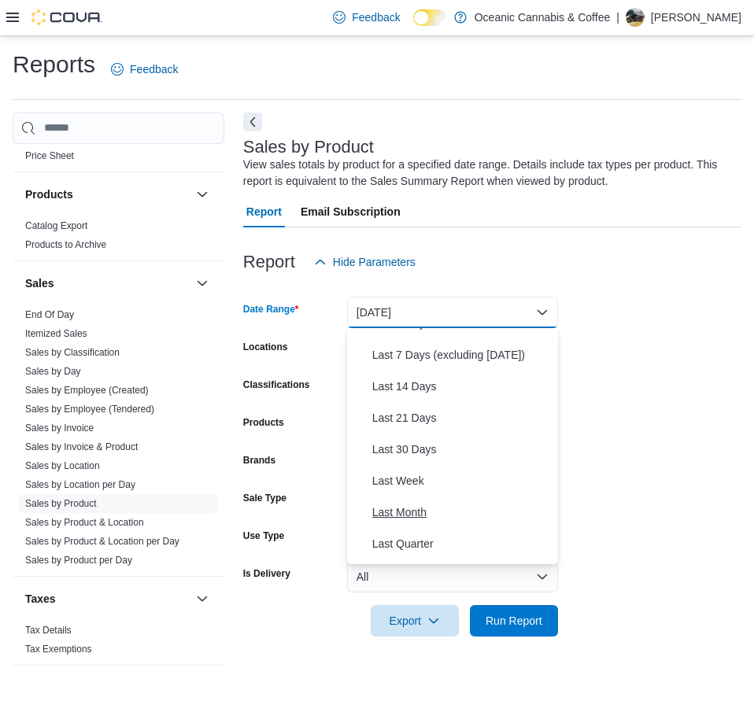
scroll to position [236, 0]
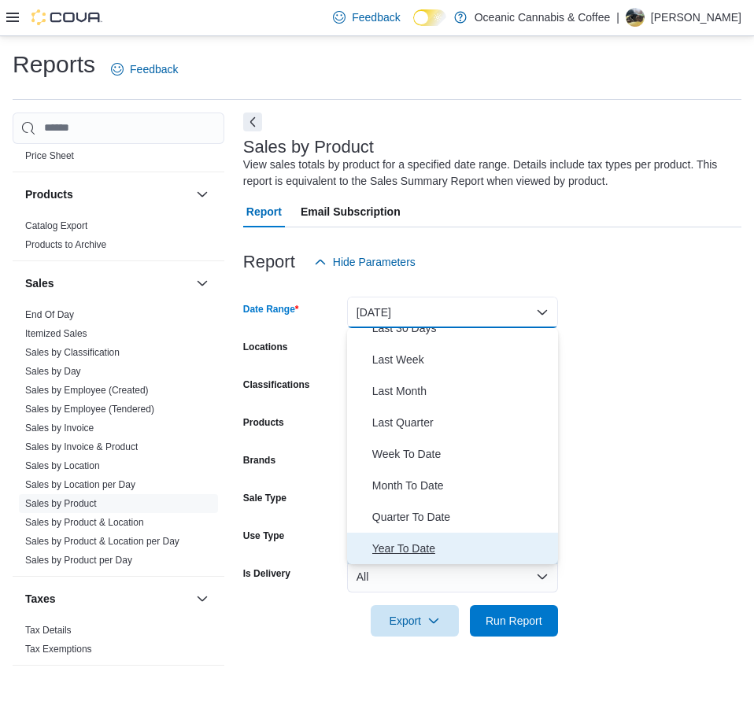
click at [453, 543] on span "Year To Date" at bounding box center [461, 548] width 179 height 19
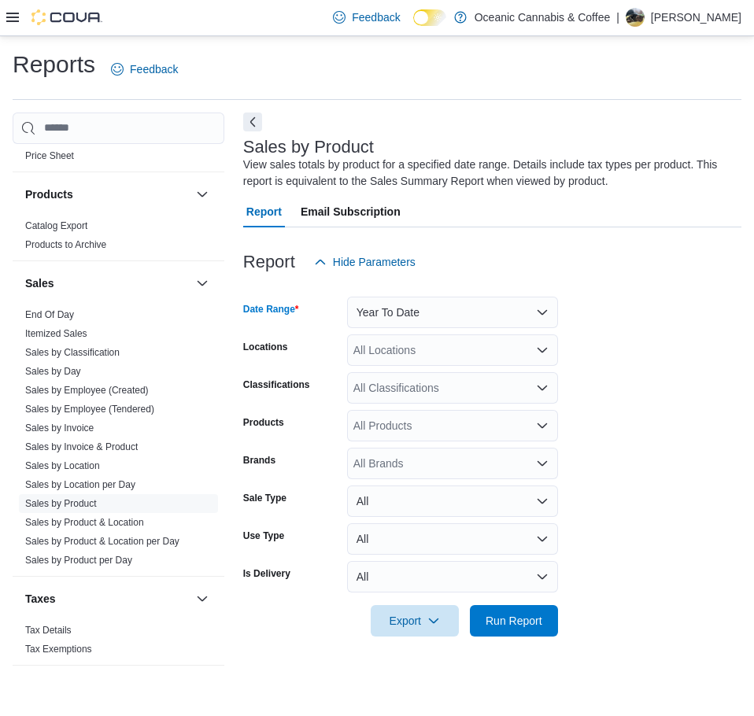
click at [421, 349] on div "All Locations" at bounding box center [452, 349] width 211 height 31
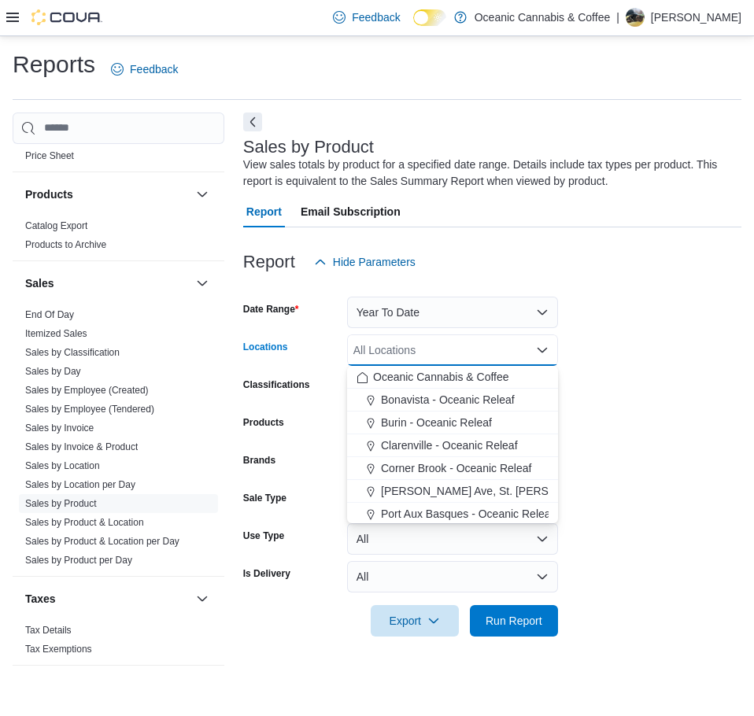
click at [423, 349] on div "All Locations" at bounding box center [452, 349] width 211 height 31
click at [728, 363] on form "Date Range Year To Date Locations All Locations Combo box. Selected. Combo box …" at bounding box center [492, 457] width 498 height 359
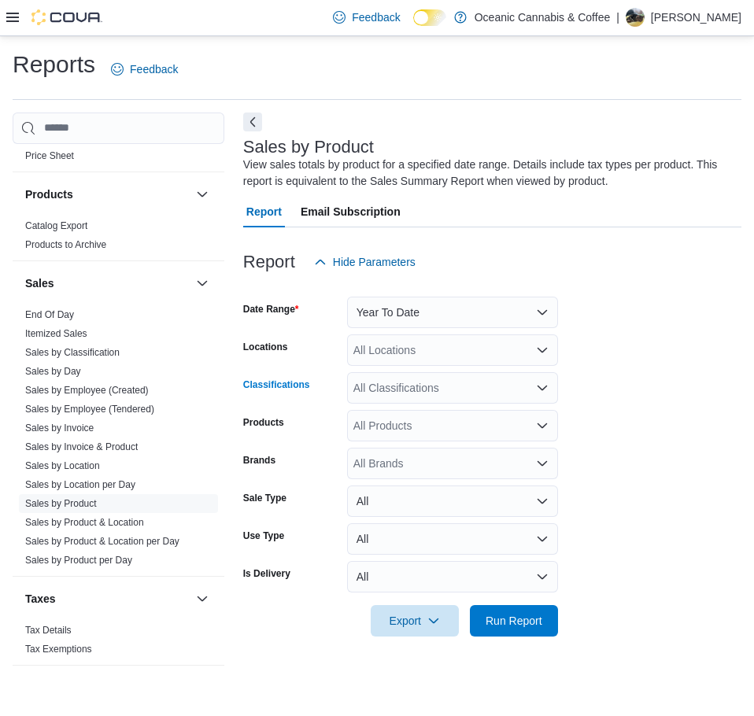
click at [482, 393] on div "All Classifications" at bounding box center [452, 387] width 211 height 31
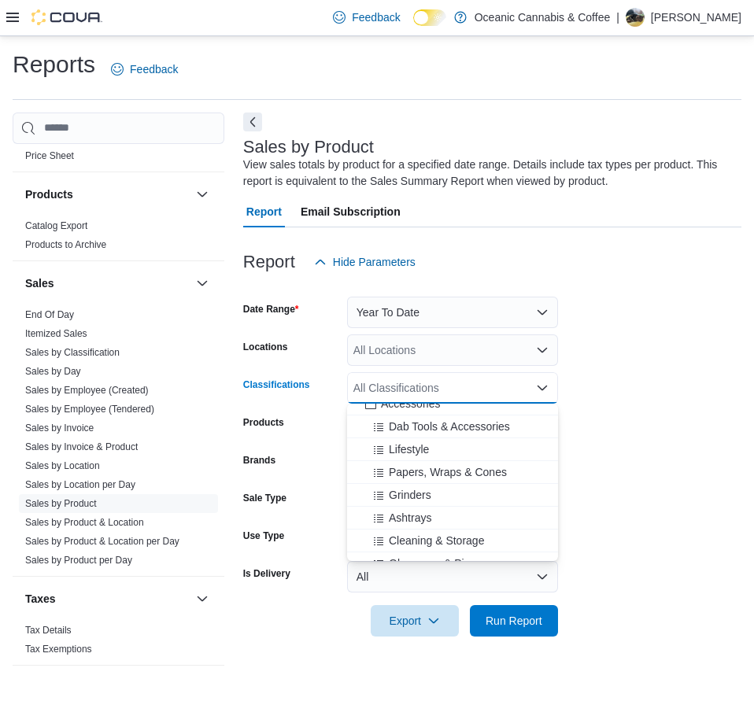
scroll to position [708, 0]
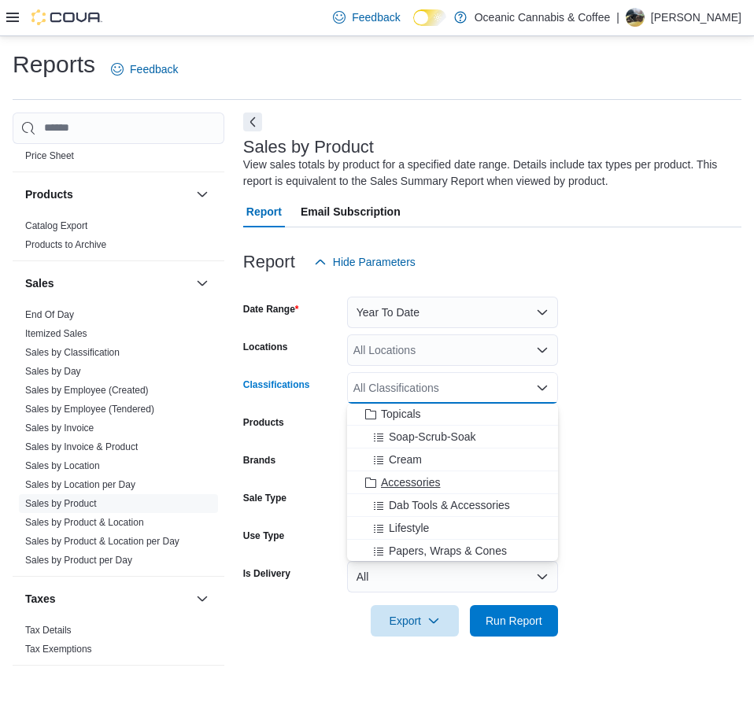
click at [438, 478] on span "Accessories" at bounding box center [410, 483] width 59 height 16
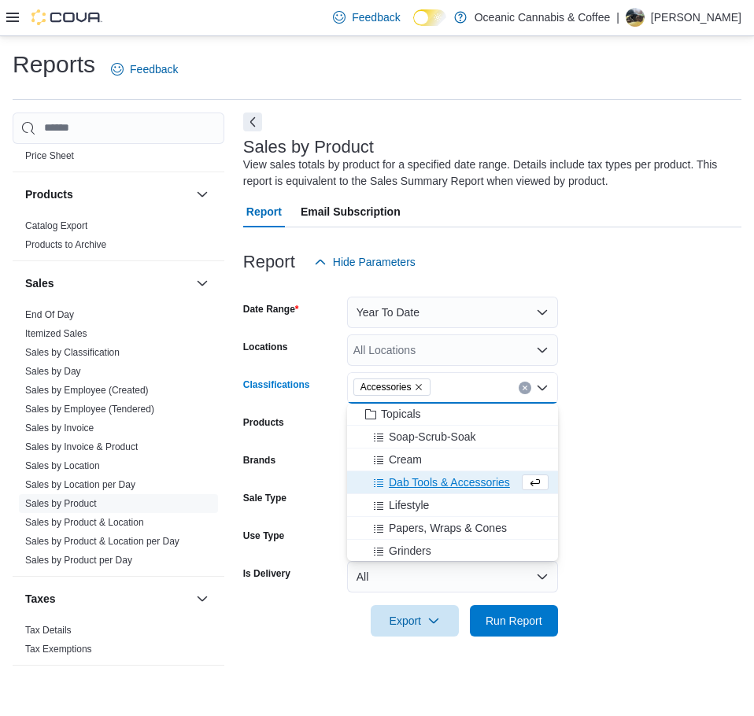
click at [640, 317] on form "Date Range Year To Date Locations All Locations Classifications Accessories Com…" at bounding box center [492, 457] width 498 height 359
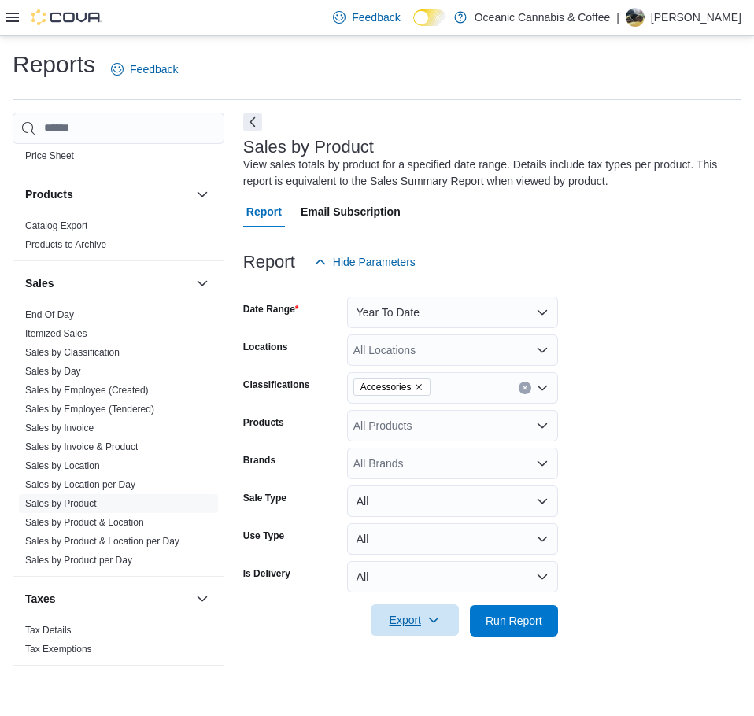
click at [435, 623] on icon "button" at bounding box center [433, 620] width 13 height 13
click at [422, 523] on span "Export to Excel" at bounding box center [417, 526] width 71 height 13
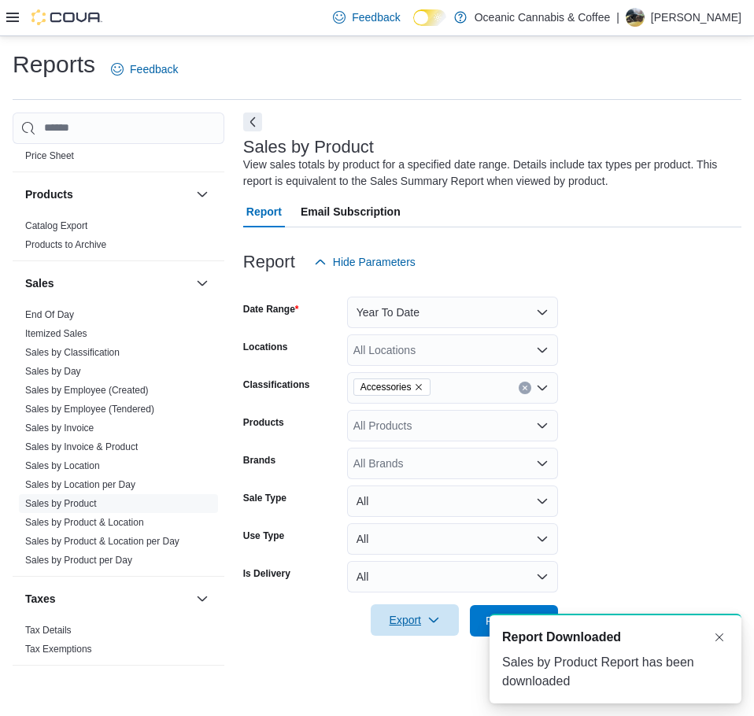
scroll to position [0, 0]
